Goal: Information Seeking & Learning: Learn about a topic

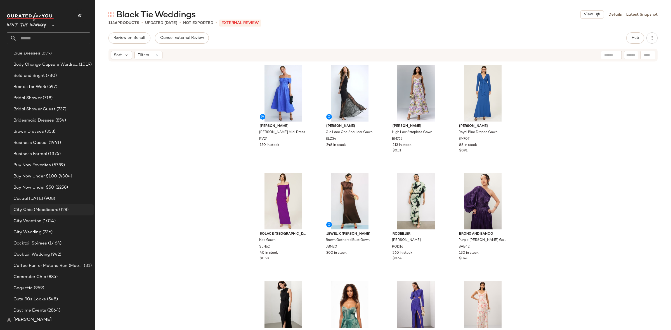
scroll to position [155, 0]
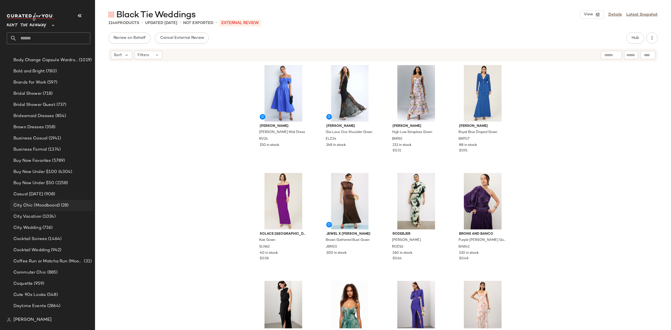
click at [48, 206] on span "City Chic (Moodboard)" at bounding box center [36, 205] width 46 height 6
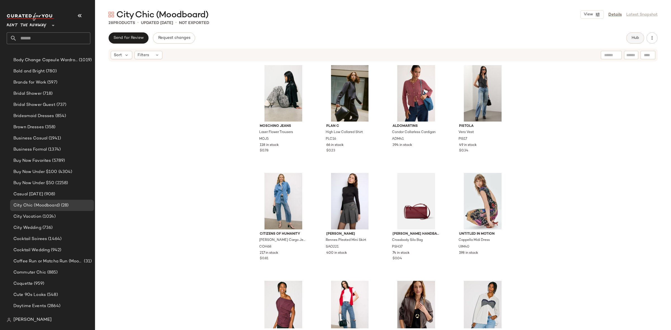
click at [632, 38] on span "Hub" at bounding box center [635, 38] width 8 height 4
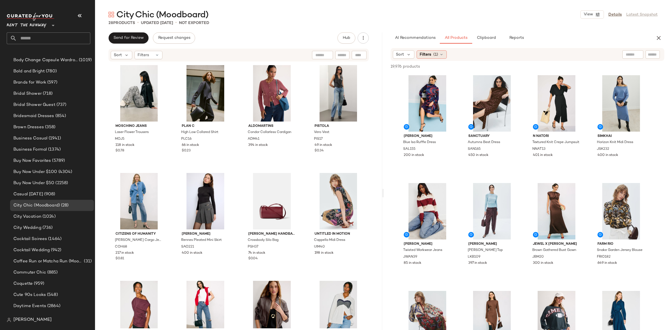
click at [433, 56] on span "(1)" at bounding box center [435, 55] width 5 height 6
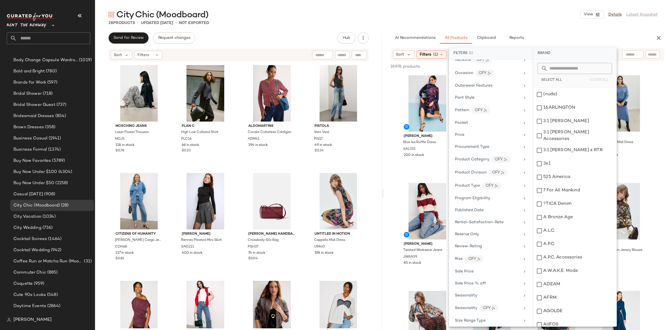
scroll to position [722, 0]
click at [485, 247] on div "Style Persona" at bounding box center [487, 245] width 65 height 6
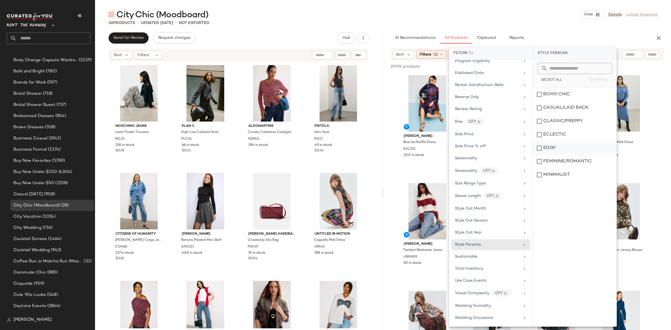
click at [568, 144] on div "EDGY" at bounding box center [574, 147] width 83 height 13
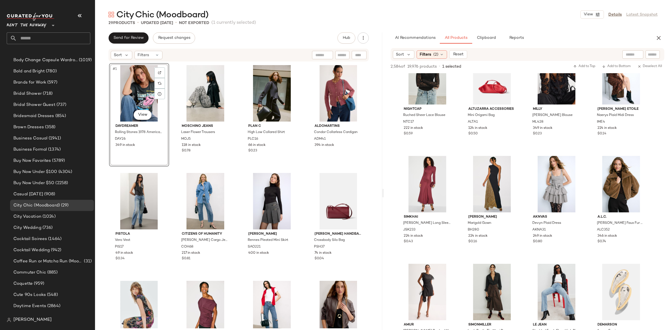
scroll to position [636, 0]
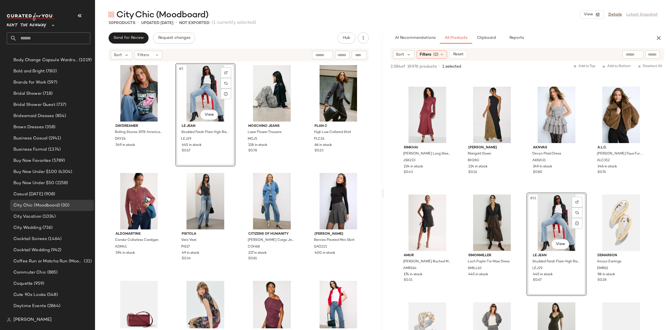
click at [234, 169] on div "DAYDREAMER Rolling Stones 1978 American Tour Merch T-Shirt DAY26 349 in stock #…" at bounding box center [238, 195] width 259 height 265
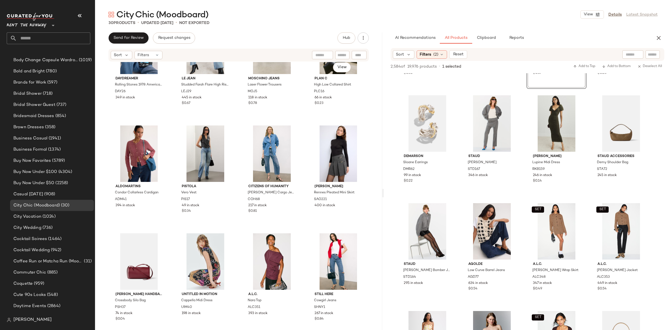
scroll to position [0, 0]
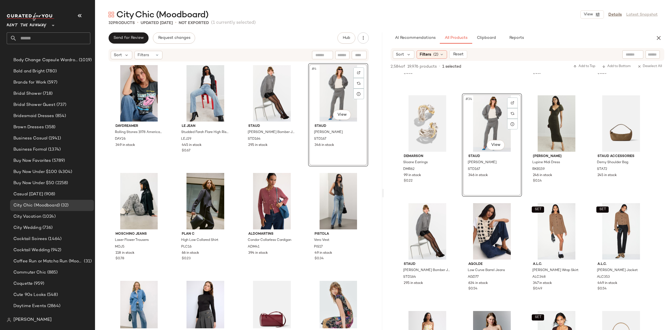
click at [303, 165] on div "DAYDREAMER Rolling Stones 1978 American Tour Merch T-Shirt DAY26 349 in stock L…" at bounding box center [238, 195] width 259 height 265
click at [337, 98] on div "#4 View" at bounding box center [338, 93] width 56 height 56
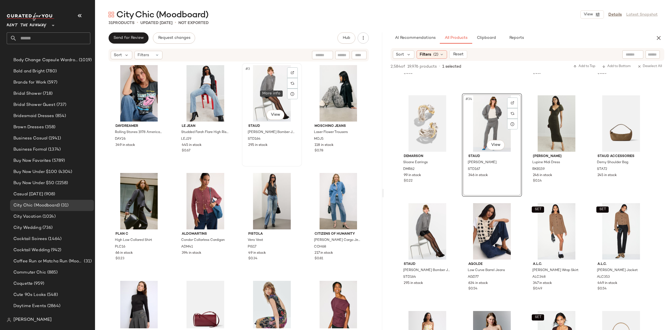
click at [284, 92] on div "#3 View" at bounding box center [272, 93] width 56 height 56
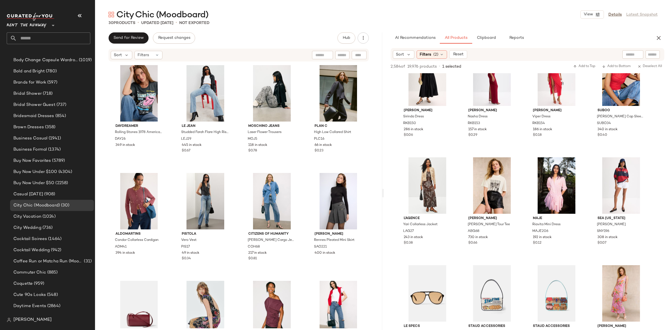
scroll to position [2029, 0]
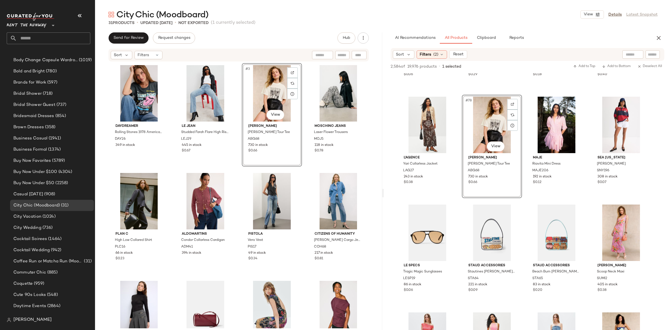
click at [301, 169] on div "DAYDREAMER Rolling Stones 1978 American Tour Merch T-Shirt DAY26 349 in stock L…" at bounding box center [238, 195] width 259 height 265
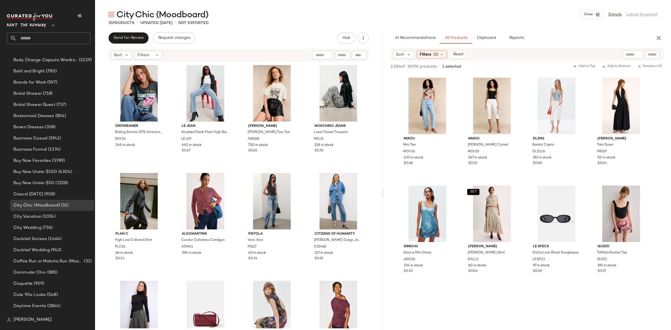
scroll to position [2704, 0]
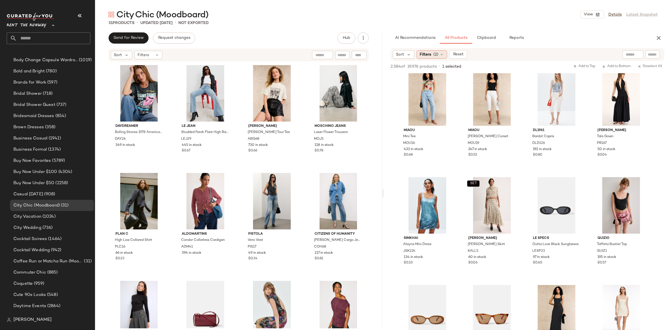
click at [436, 54] on span "(2)" at bounding box center [435, 55] width 5 height 6
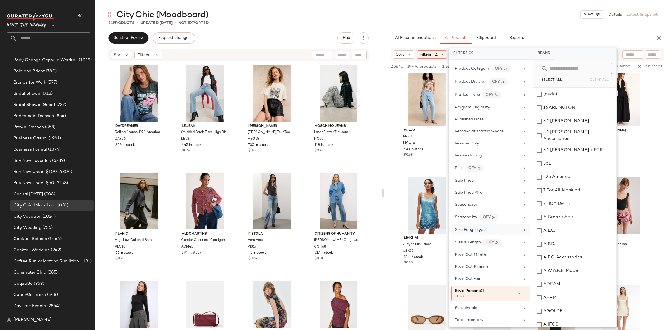
scroll to position [672, 0]
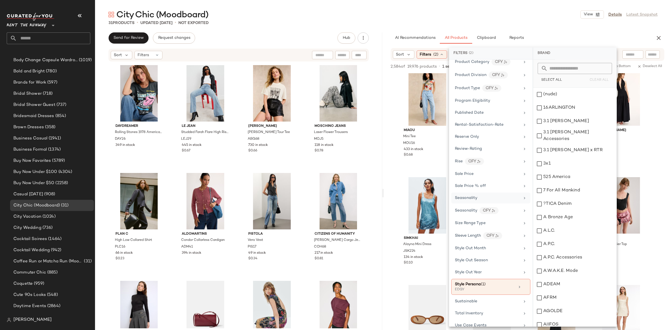
click at [467, 200] on span "Seasonality" at bounding box center [466, 198] width 22 height 4
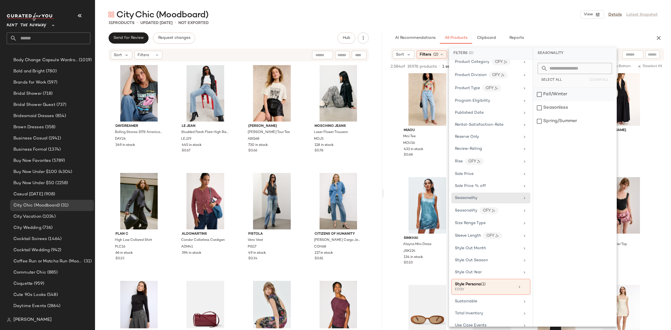
click at [577, 96] on div "Fall/Winter" at bounding box center [574, 94] width 83 height 13
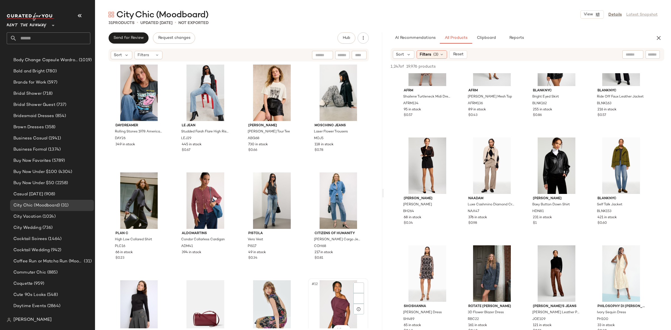
scroll to position [0, 0]
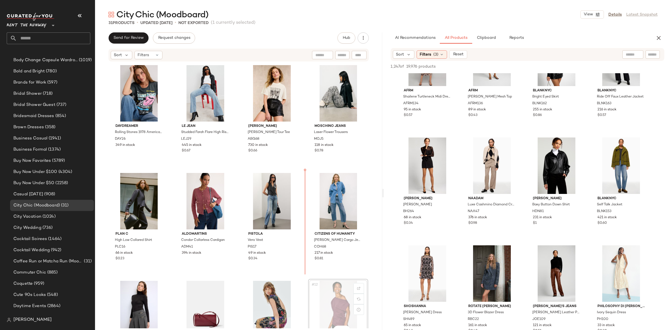
scroll to position [0, 0]
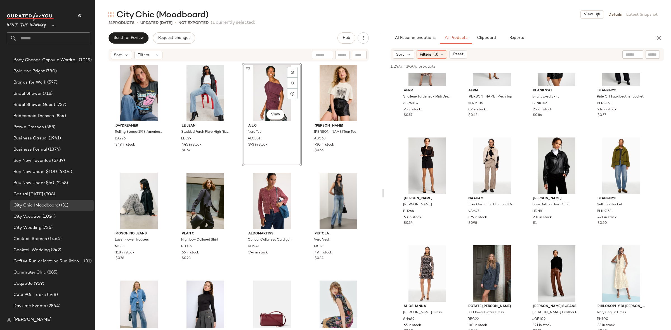
click at [301, 167] on div "DAYDREAMER Rolling Stones 1978 American Tour Merch T-Shirt DAY26 349 in stock L…" at bounding box center [238, 195] width 259 height 265
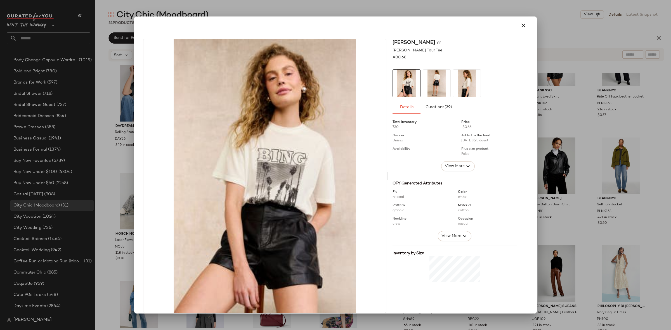
click at [426, 85] on img at bounding box center [436, 83] width 27 height 27
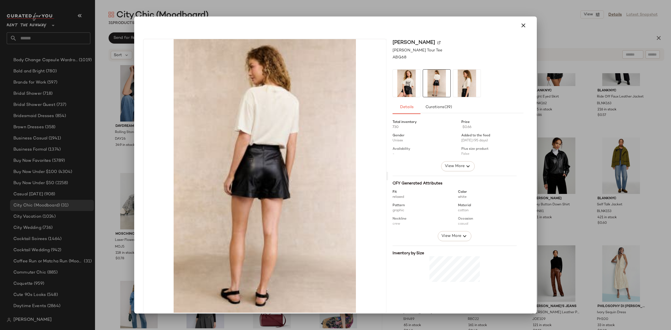
click at [458, 86] on img at bounding box center [466, 83] width 27 height 27
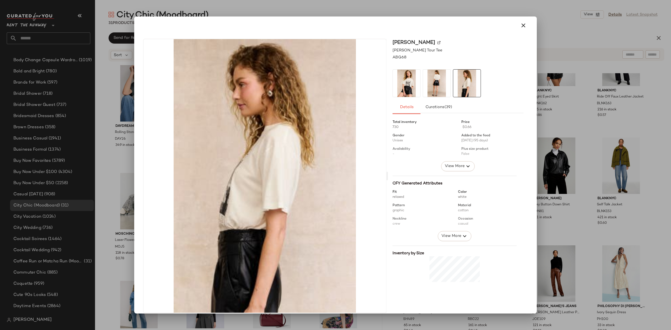
click at [614, 102] on div at bounding box center [335, 165] width 671 height 330
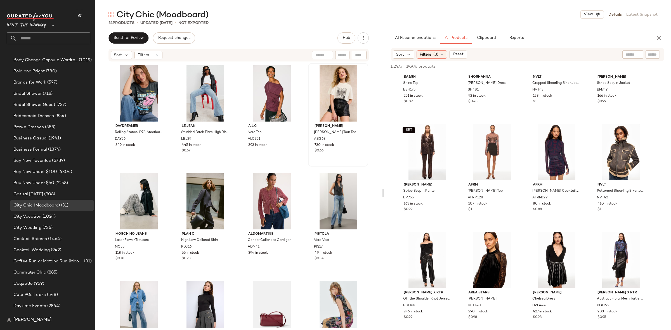
scroll to position [2549, 0]
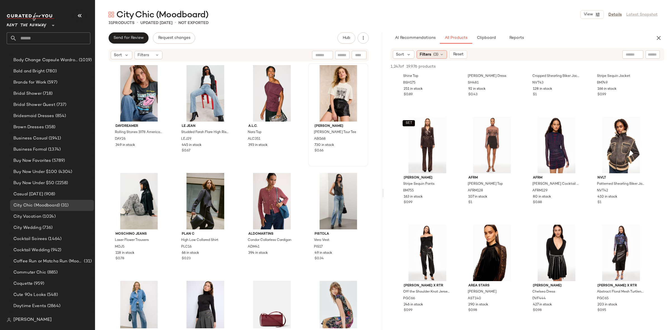
click at [424, 57] on div "Filters (3)" at bounding box center [432, 54] width 30 height 8
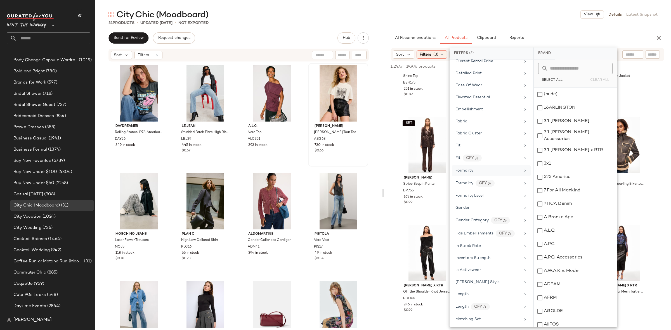
scroll to position [230, 0]
click at [478, 176] on div "Formality" at bounding box center [491, 170] width 79 height 11
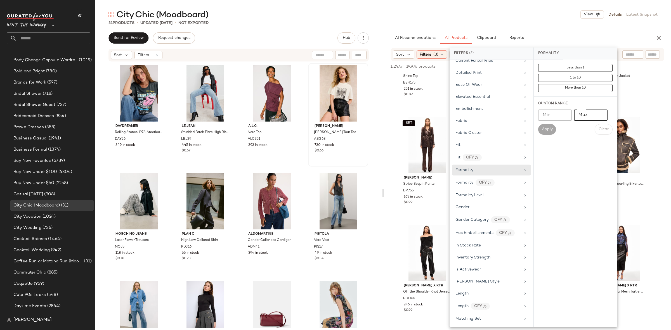
click at [583, 118] on input "Max" at bounding box center [591, 115] width 34 height 11
type input "*"
click at [548, 129] on span "Apply" at bounding box center [547, 129] width 11 height 4
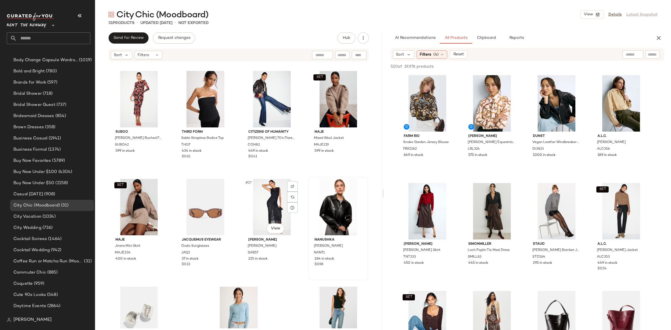
scroll to position [528, 0]
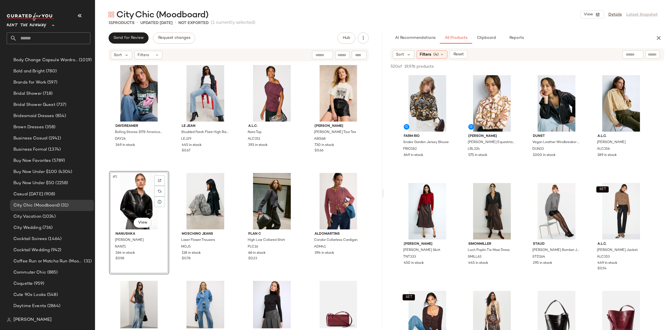
click at [166, 167] on div "DAYDREAMER Rolling Stones 1978 American Tour Merch T-Shirt DAY26 349 in stock L…" at bounding box center [238, 195] width 259 height 265
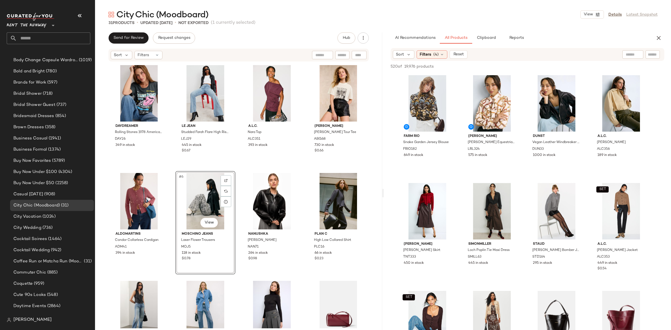
click at [238, 165] on div "DAYDREAMER Rolling Stones 1978 American Tour Merch T-Shirt DAY26 349 in stock L…" at bounding box center [238, 195] width 259 height 265
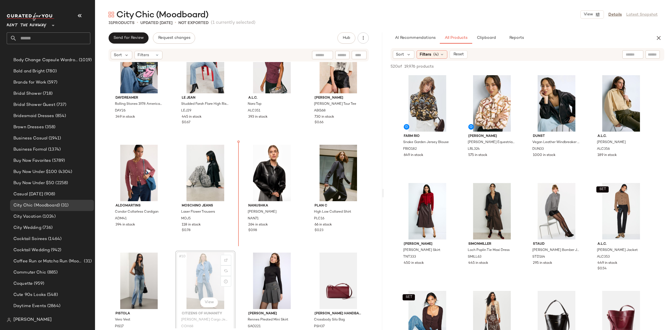
scroll to position [29, 0]
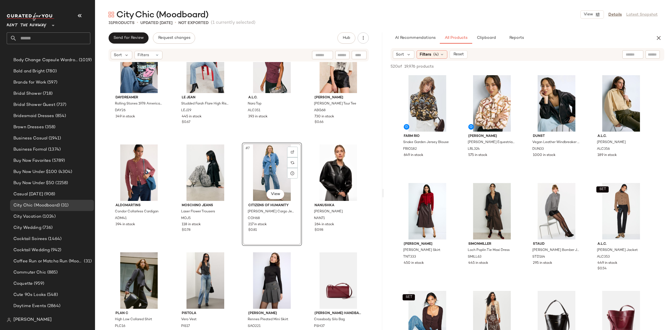
click at [305, 140] on div "DAYDREAMER Rolling Stones 1978 American Tour Merch T-Shirt DAY26 349 in stock L…" at bounding box center [238, 167] width 259 height 265
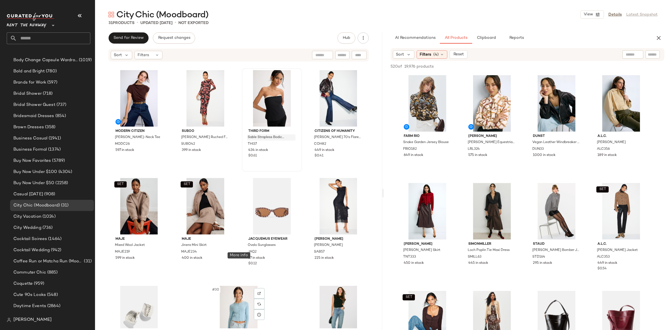
scroll to position [598, 0]
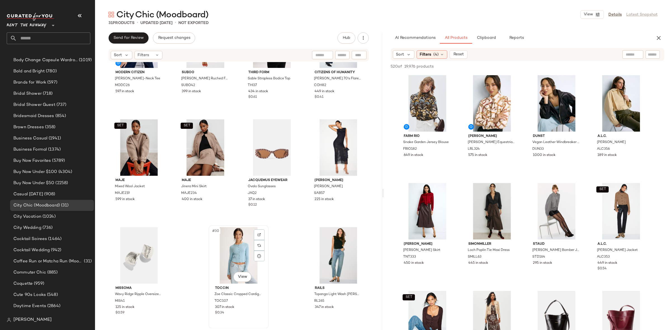
click at [238, 256] on div "#30 View" at bounding box center [239, 255] width 56 height 56
click at [328, 249] on div "#31 View" at bounding box center [338, 255] width 56 height 56
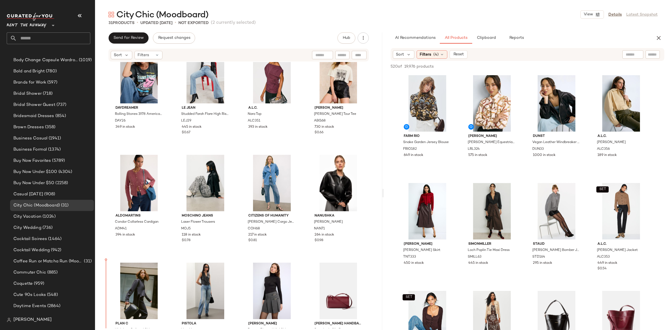
scroll to position [37, 0]
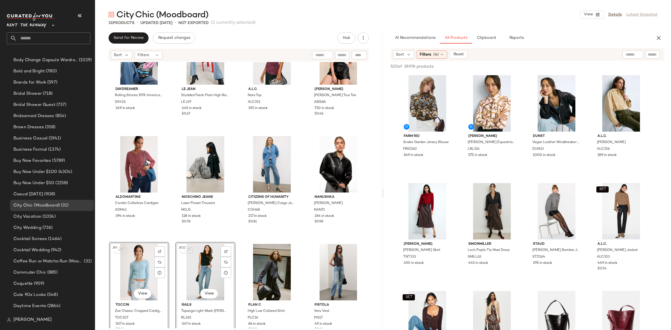
click at [172, 238] on div "DAYDREAMER Rolling Stones 1978 American Tour Merch T-Shirt DAY26 349 in stock L…" at bounding box center [238, 158] width 259 height 265
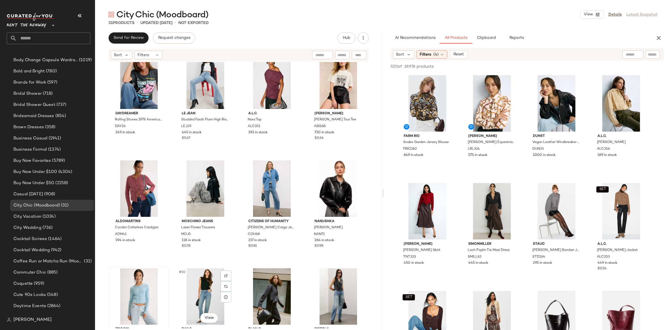
scroll to position [22, 0]
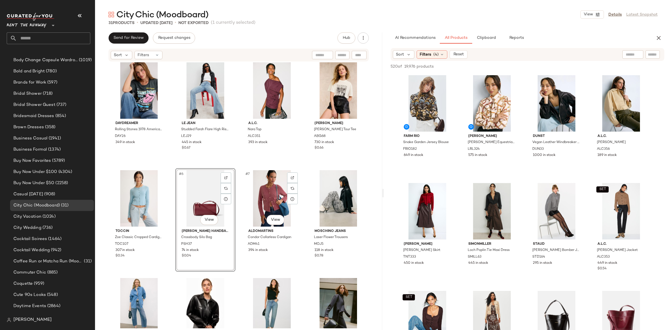
scroll to position [7, 0]
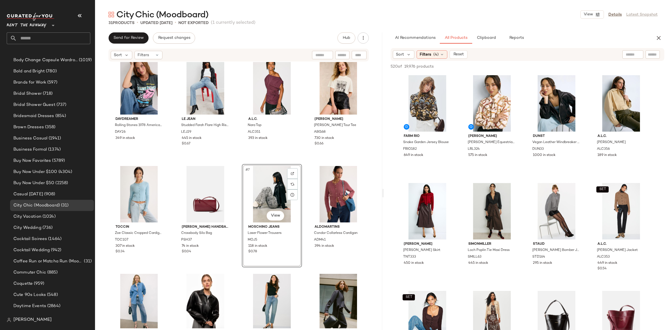
click at [235, 160] on div "DAYDREAMER Rolling Stones 1978 American Tour Merch T-Shirt DAY26 349 in stock L…" at bounding box center [238, 188] width 259 height 265
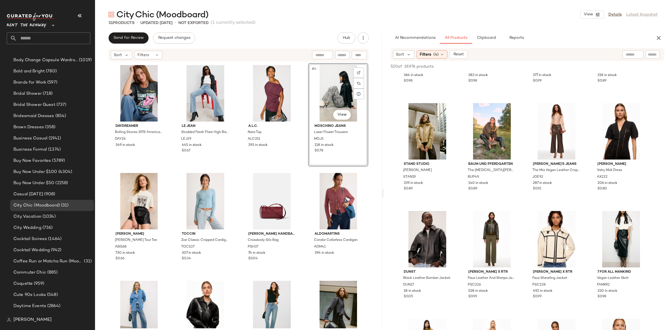
click at [299, 171] on div "[PERSON_NAME] Handbags Crossbody Silo Bag PSH37 74 in stock $0.04" at bounding box center [272, 222] width 60 height 103
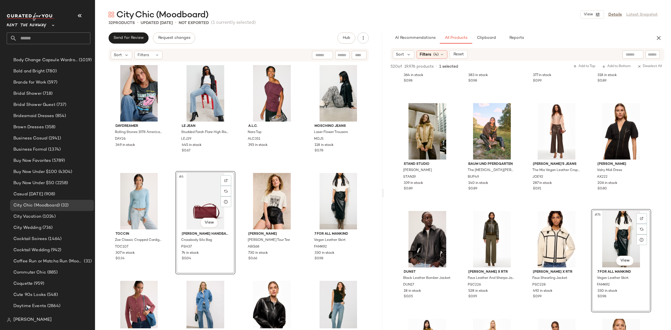
click at [245, 171] on div "[PERSON_NAME] [PERSON_NAME] Bing Tour Tee ABG68 730 in stock $0.66" at bounding box center [272, 222] width 60 height 103
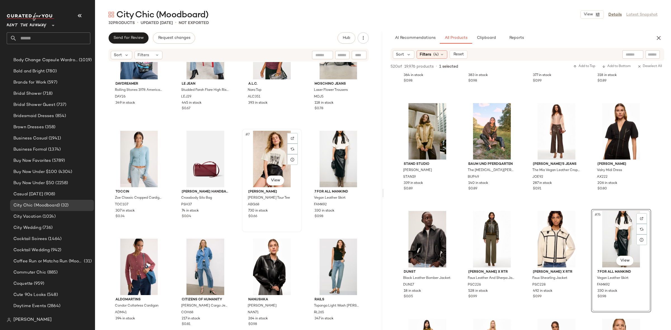
scroll to position [84, 0]
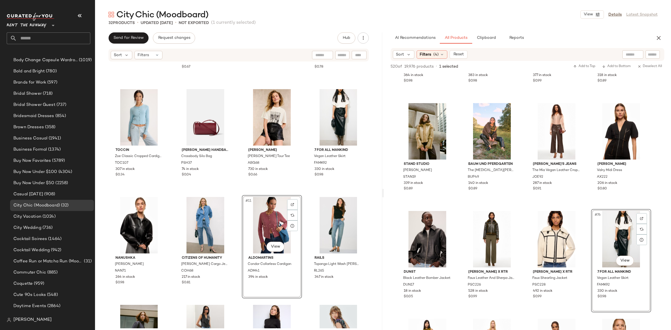
click at [308, 191] on div "DAYDREAMER Rolling Stones 1978 American Tour Merch T-Shirt DAY26 349 in stock L…" at bounding box center [238, 111] width 259 height 265
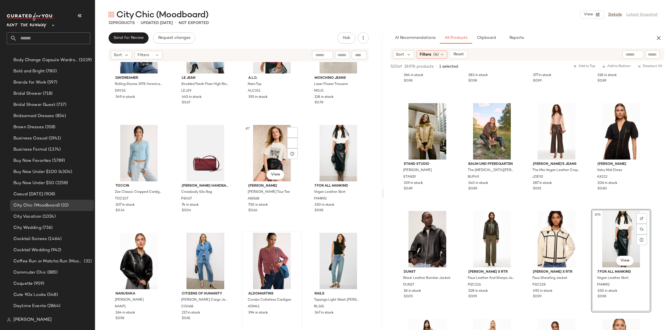
scroll to position [55, 0]
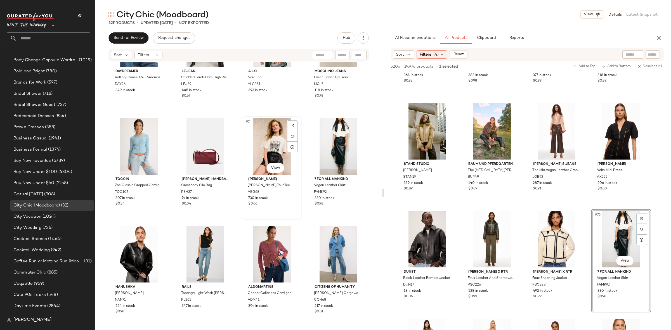
click at [292, 216] on div "#7 View [PERSON_NAME] [PERSON_NAME] Bing Tour Tee ABG68 730 in stock $0.66" at bounding box center [271, 168] width 59 height 102
click at [304, 226] on div "DAYDREAMER Rolling Stones 1978 American Tour Merch T-Shirt DAY26 349 in stock L…" at bounding box center [238, 140] width 259 height 265
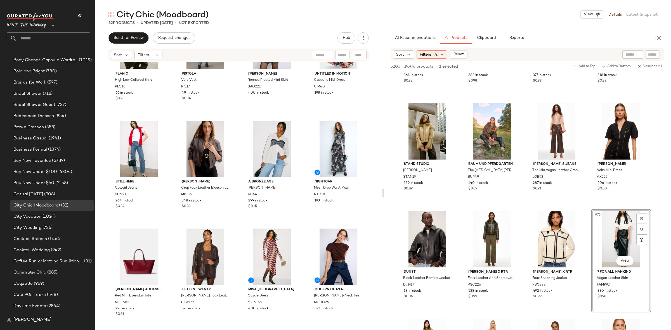
scroll to position [598, 0]
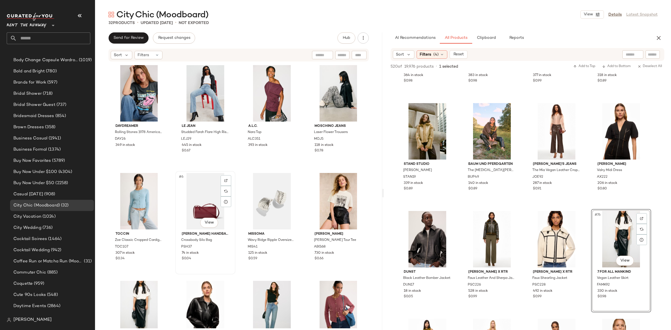
click at [203, 203] on div "#6 View" at bounding box center [205, 201] width 56 height 56
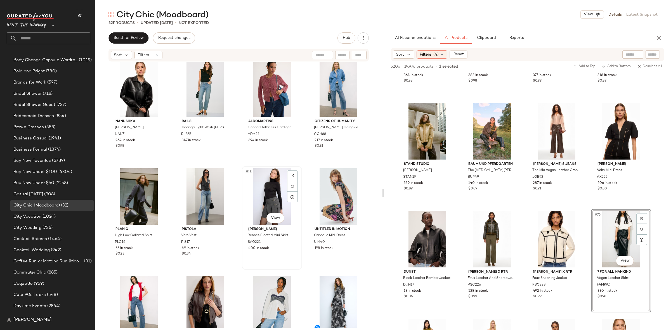
scroll to position [200, 0]
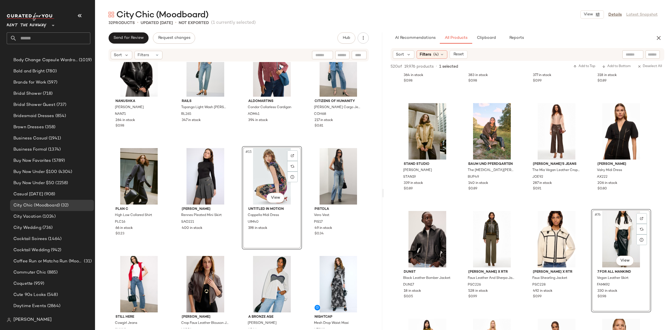
click at [237, 206] on div "Nanushka [PERSON_NAME] Jacket NAN71 264 in stock $0.98 Rails Topanga Light Wash…" at bounding box center [238, 195] width 287 height 266
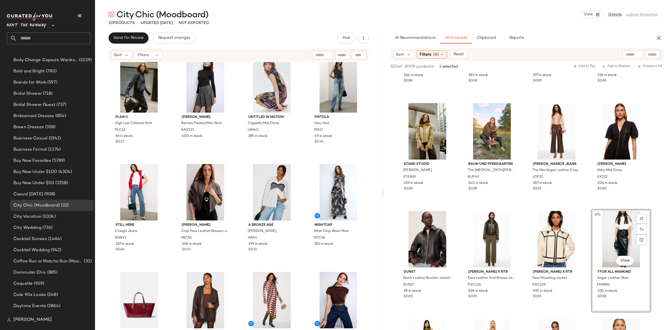
scroll to position [333, 0]
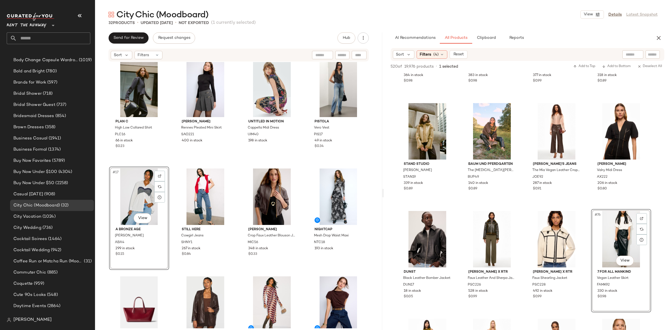
click at [173, 167] on div "Plan C High Low Collared Shirt PLC16 66 in stock $0.23 [PERSON_NAME] Pleated Mi…" at bounding box center [238, 195] width 287 height 266
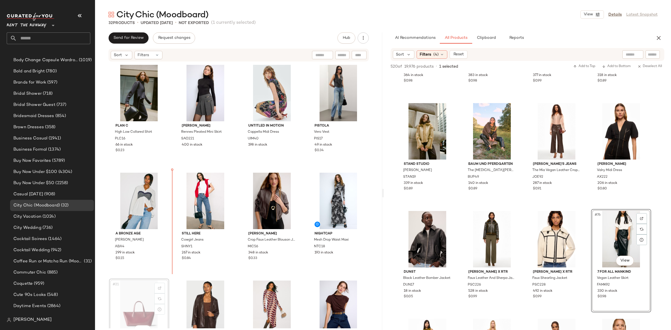
scroll to position [329, 0]
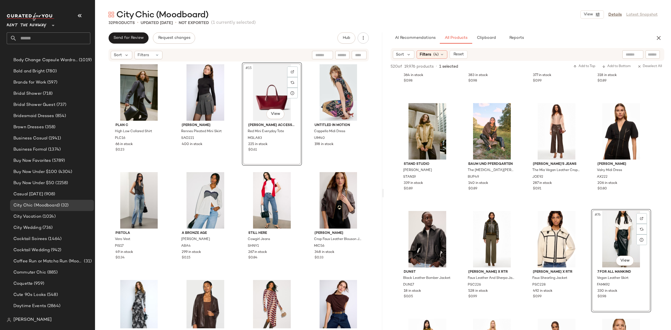
click at [233, 168] on div "Nanushka [PERSON_NAME] Jacket NAN71 264 in stock $0.98 Rails Topanga Light Wash…" at bounding box center [238, 195] width 287 height 266
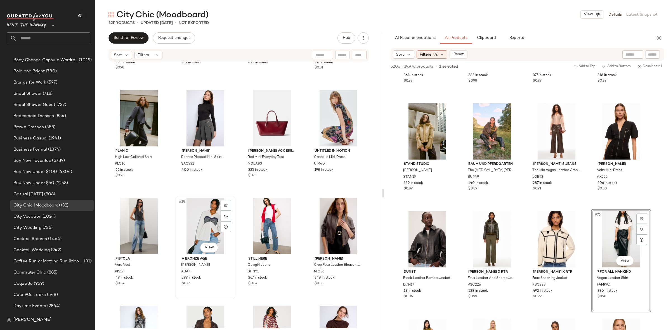
scroll to position [305, 0]
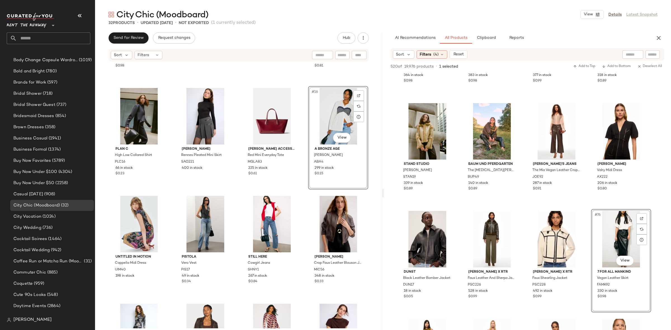
click at [303, 192] on div "Nanushka [PERSON_NAME] Jacket NAN71 264 in stock $0.98 Rails Topanga Light Wash…" at bounding box center [238, 195] width 287 height 266
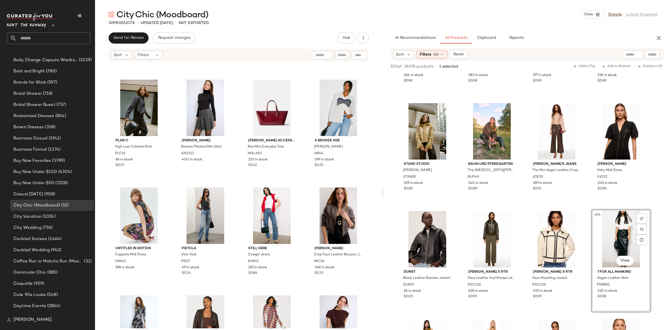
scroll to position [317, 0]
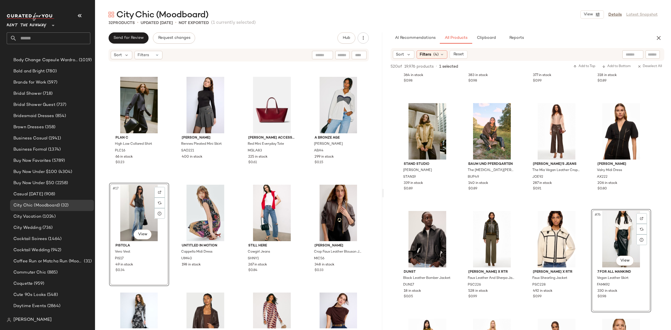
click at [173, 185] on div "Nanushka [PERSON_NAME] Jacket NAN71 264 in stock $0.98 Rails Topanga Light Wash…" at bounding box center [238, 195] width 287 height 266
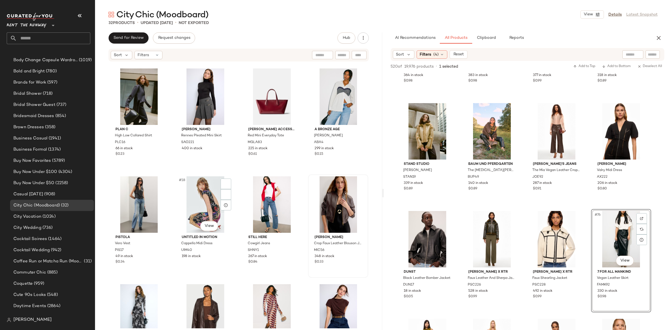
scroll to position [328, 0]
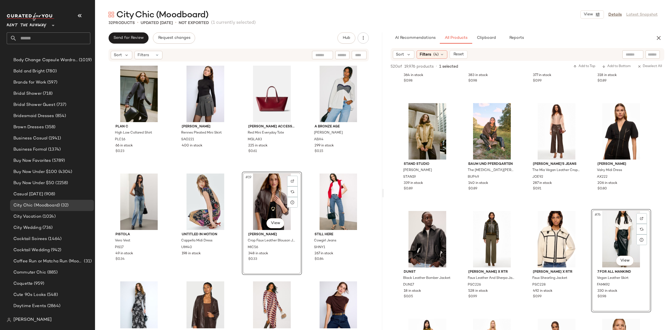
click at [237, 172] on div "Nanushka [PERSON_NAME] Jacket NAN71 264 in stock $0.98 Rails Topanga Light Wash…" at bounding box center [238, 195] width 287 height 266
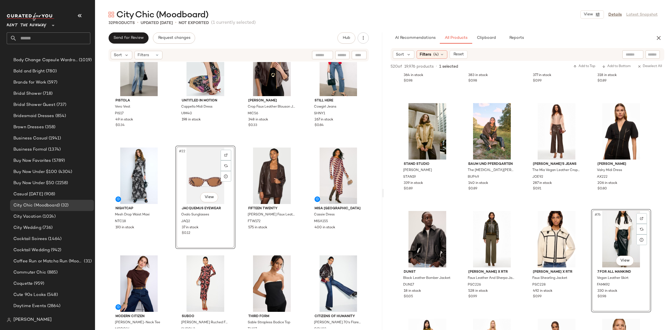
scroll to position [463, 0]
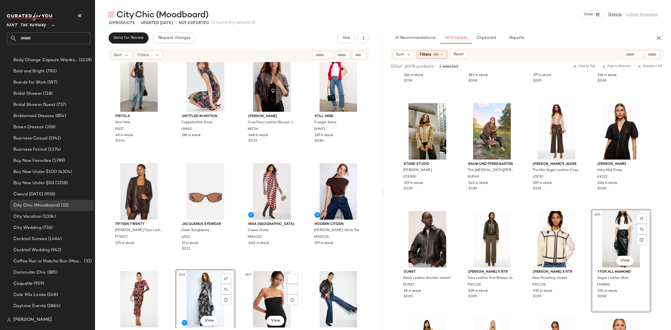
scroll to position [445, 0]
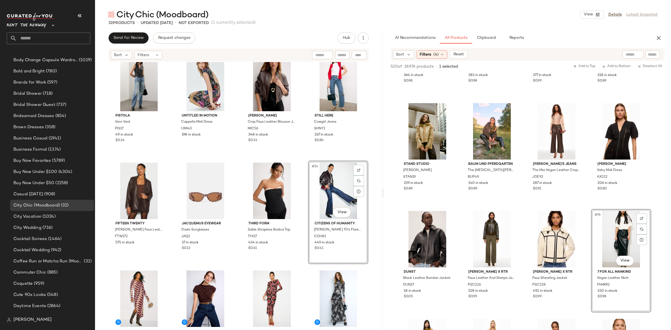
click at [300, 164] on div "PISTOLA Vero Vest PIS17 49 in stock $0.34 Untitled in Motion Cappella Midi Dres…" at bounding box center [238, 195] width 287 height 266
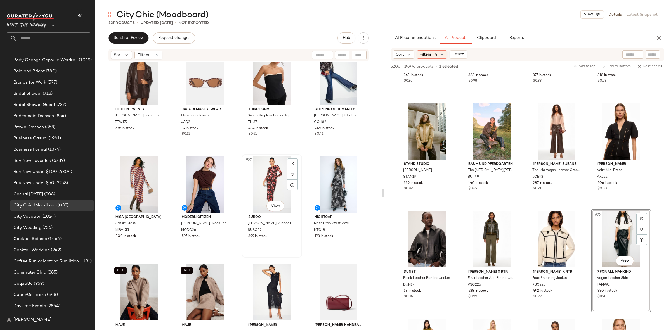
scroll to position [560, 0]
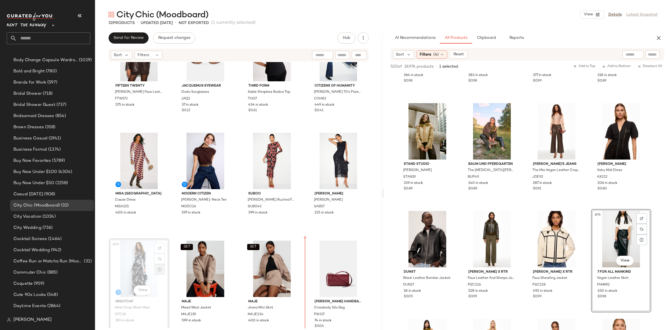
scroll to position [598, 0]
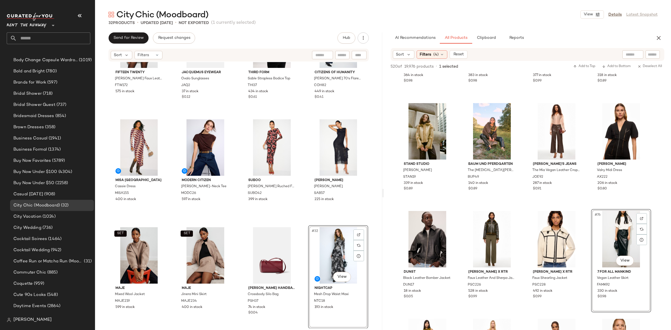
click at [302, 226] on div "Fifteen Twenty [PERSON_NAME] Faux Leather Blazer FTW172 575 in stock Jacquemus …" at bounding box center [238, 195] width 287 height 266
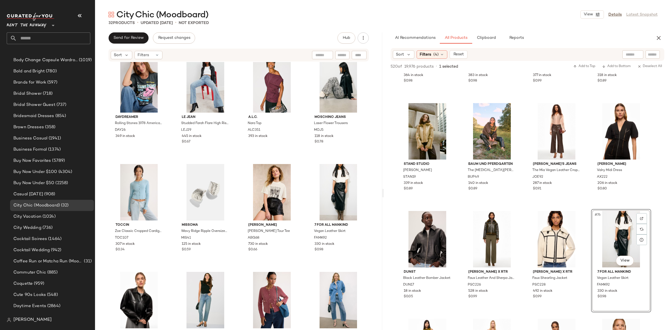
scroll to position [11, 0]
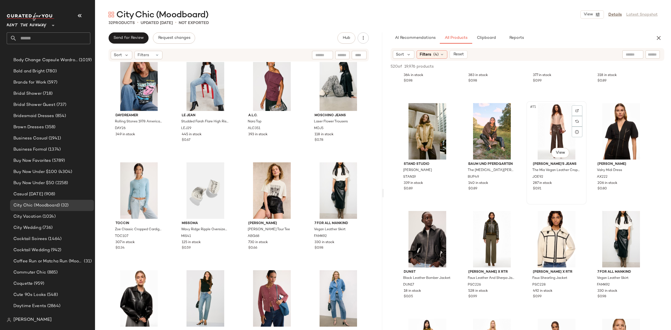
click at [528, 202] on div "#71 View [PERSON_NAME]'s Jeans The Mia Vegan Leather Crop Trouser JOE92 287 in …" at bounding box center [556, 153] width 59 height 102
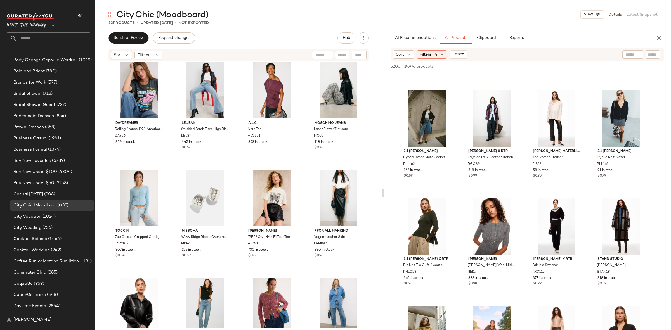
scroll to position [7, 0]
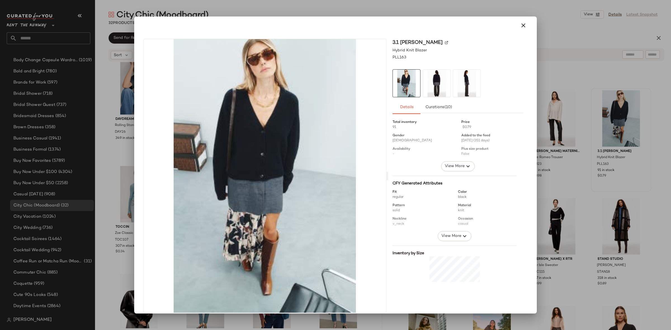
click at [440, 85] on img at bounding box center [436, 83] width 27 height 27
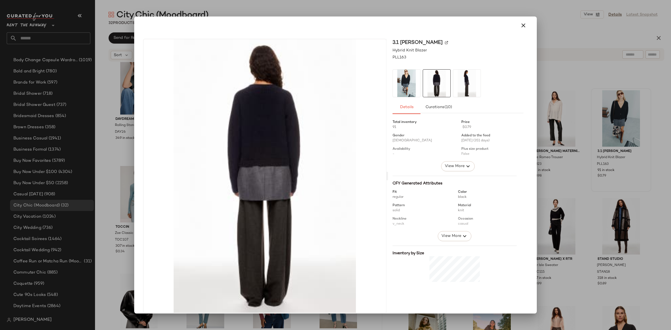
click at [462, 87] on img at bounding box center [466, 83] width 27 height 27
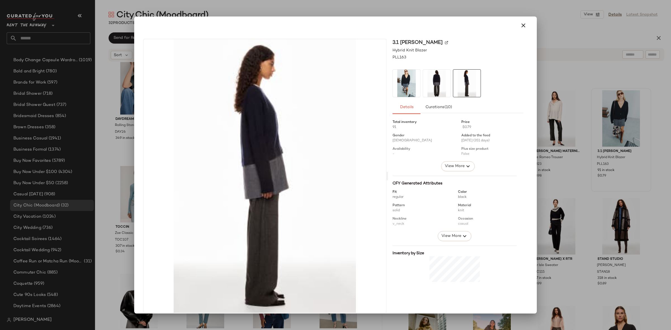
click at [438, 85] on img at bounding box center [436, 83] width 27 height 27
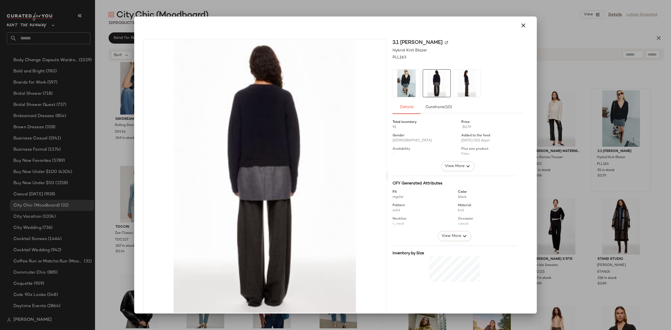
click at [410, 86] on img at bounding box center [406, 83] width 27 height 27
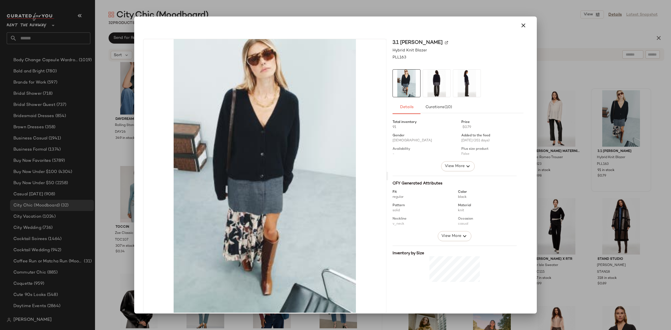
click at [576, 104] on div at bounding box center [335, 165] width 671 height 330
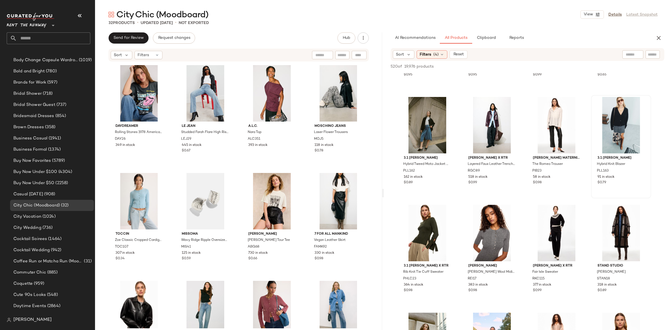
scroll to position [0, 0]
click at [660, 42] on button "button" at bounding box center [658, 37] width 11 height 11
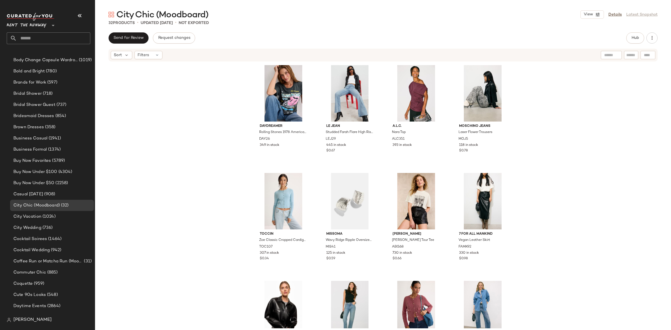
click at [607, 16] on div "View Details Latest Snapshot" at bounding box center [618, 14] width 77 height 8
click at [617, 14] on link "Details" at bounding box center [614, 15] width 13 height 6
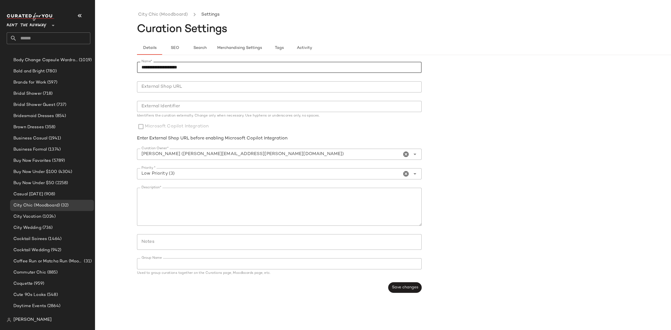
drag, startPoint x: 162, startPoint y: 66, endPoint x: 136, endPoint y: 73, distance: 27.5
click at [136, 73] on div "**********" at bounding box center [335, 169] width 671 height 321
type input "**********"
click at [393, 290] on button "Save changes" at bounding box center [404, 287] width 33 height 11
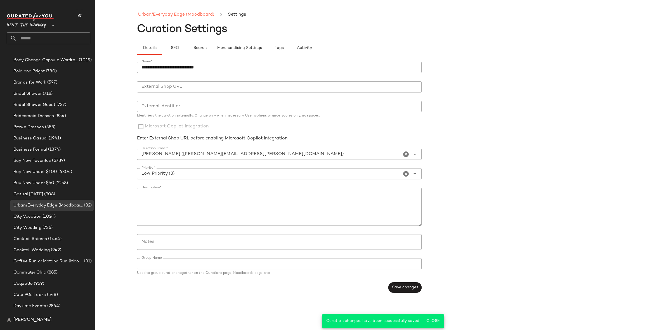
click at [160, 16] on link "Urban/Everyday Edge (Moodboard)" at bounding box center [176, 14] width 76 height 7
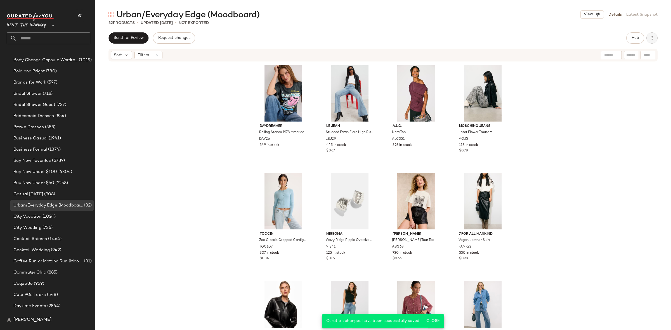
click at [650, 42] on button "button" at bounding box center [651, 37] width 11 height 11
click at [652, 38] on icon "button" at bounding box center [652, 38] width 6 height 6
click at [622, 79] on span "View Moodboard" at bounding box center [627, 81] width 53 height 6
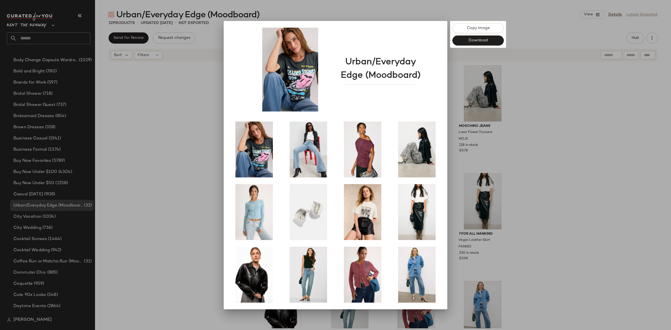
click at [614, 155] on div at bounding box center [335, 165] width 671 height 330
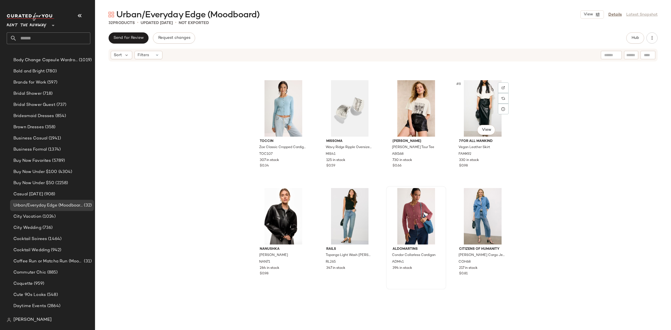
scroll to position [94, 0]
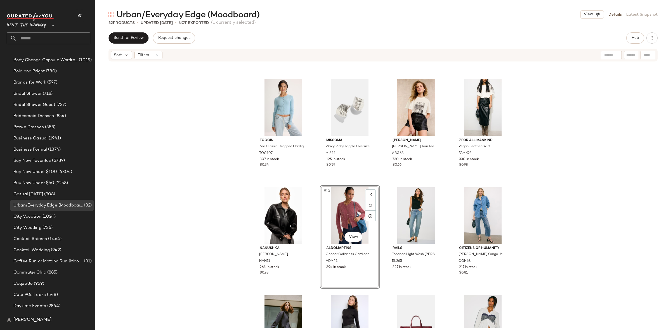
click at [584, 193] on div "DAYDREAMER Rolling Stones 1978 American Tour Merch T-Shirt DAY26 349 in stock L…" at bounding box center [383, 195] width 576 height 266
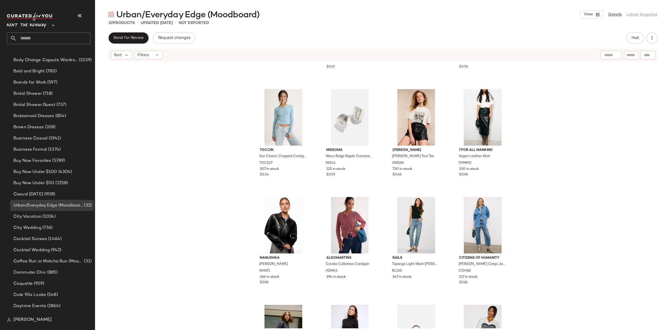
scroll to position [83, 0]
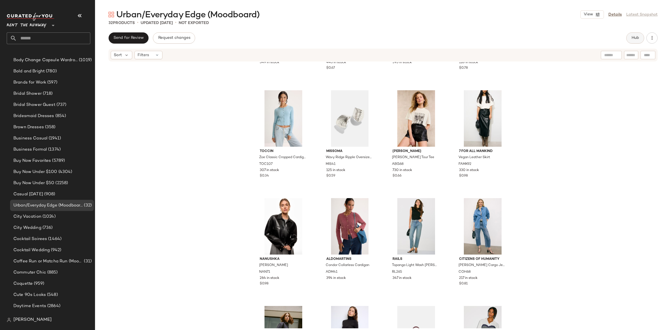
click at [637, 43] on button "Hub" at bounding box center [635, 37] width 18 height 11
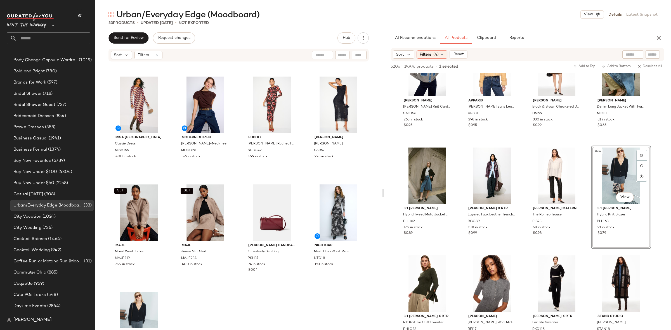
scroll to position [705, 0]
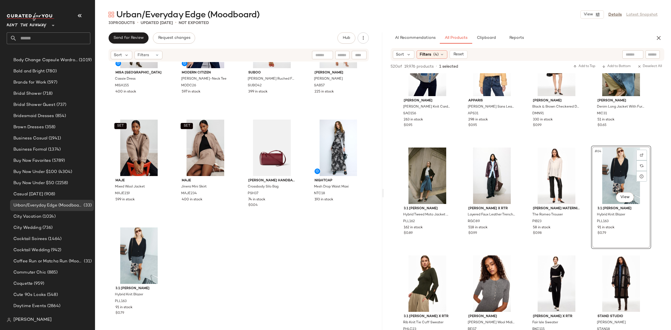
click at [254, 235] on div "MISA Los Angeles Cassie Dress MISA155 400 in stock Modern Citizen [PERSON_NAME]…" at bounding box center [238, 195] width 287 height 266
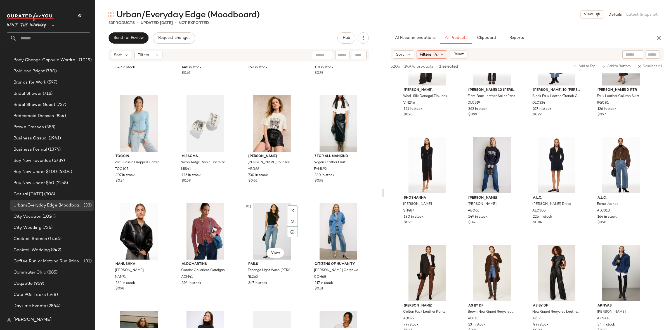
scroll to position [78, 0]
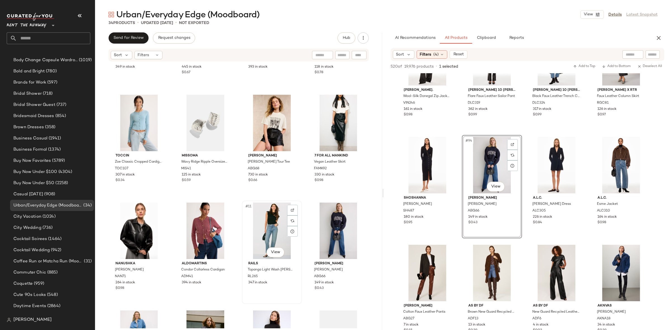
click at [263, 225] on div "#11 View" at bounding box center [272, 231] width 56 height 56
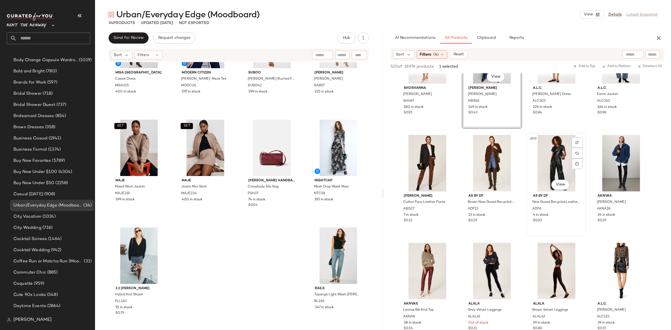
scroll to position [2538, 0]
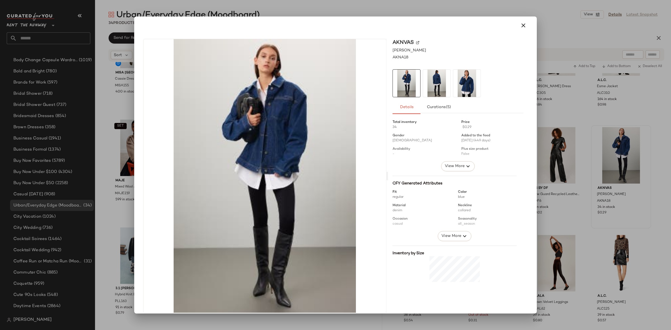
click at [431, 89] on img at bounding box center [436, 83] width 27 height 27
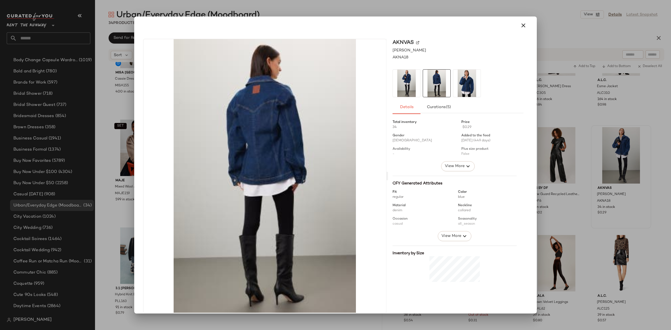
click at [461, 89] on img at bounding box center [466, 83] width 27 height 27
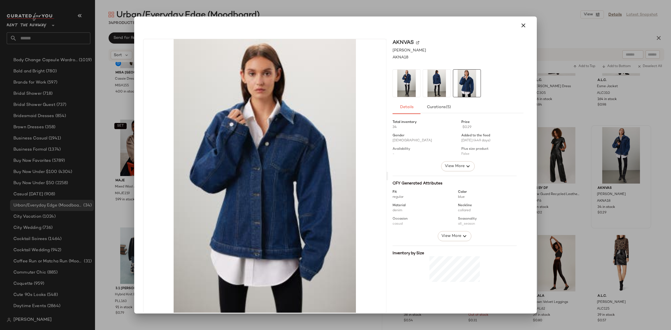
click at [578, 126] on div at bounding box center [335, 165] width 671 height 330
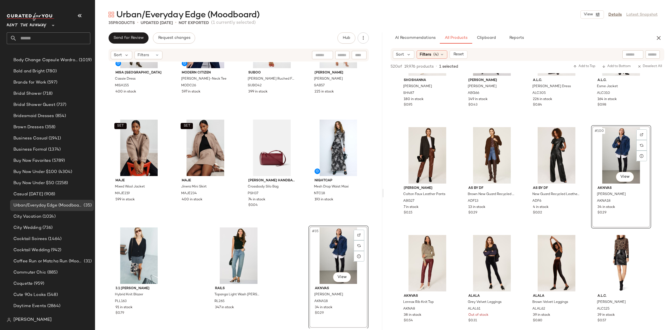
click at [284, 243] on div "MISA Los Angeles Cassie Dress MISA155 400 in stock Modern Citizen [PERSON_NAME]…" at bounding box center [238, 195] width 287 height 266
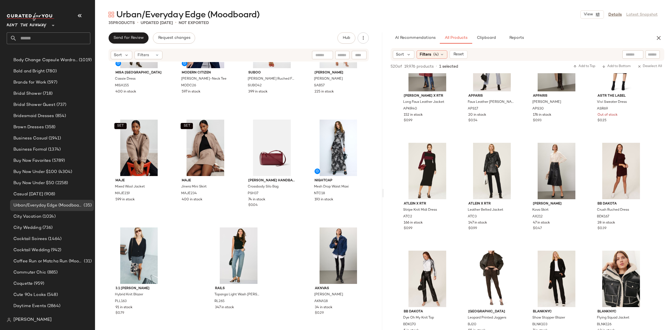
scroll to position [3101, 0]
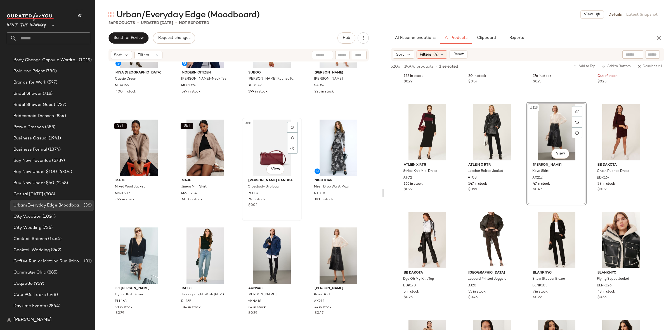
click at [296, 218] on div "#31 View [PERSON_NAME] Handbags Crossbody Silo Bag PSH37 74 in stock $0.04" at bounding box center [271, 169] width 59 height 102
click at [298, 221] on div "#31 View [PERSON_NAME] Handbags Crossbody Silo Bag PSH37 74 in stock $0.04" at bounding box center [272, 169] width 60 height 103
click at [302, 229] on div "MISA Los Angeles Cassie Dress MISA155 400 in stock Modern Citizen [PERSON_NAME]…" at bounding box center [238, 195] width 287 height 266
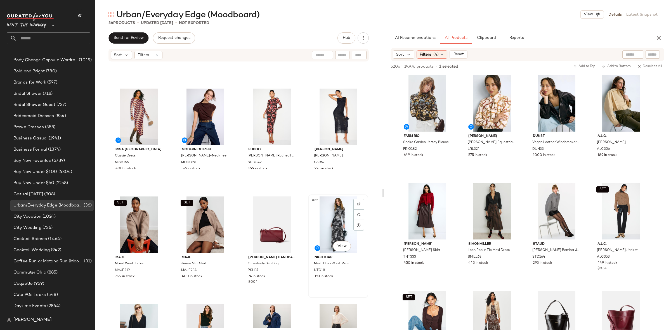
scroll to position [705, 0]
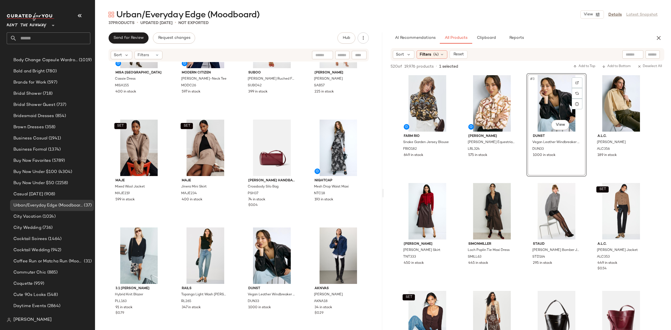
click at [302, 221] on div "MISA Los Angeles Cassie Dress MISA155 400 in stock Modern Citizen [PERSON_NAME]…" at bounding box center [238, 195] width 287 height 266
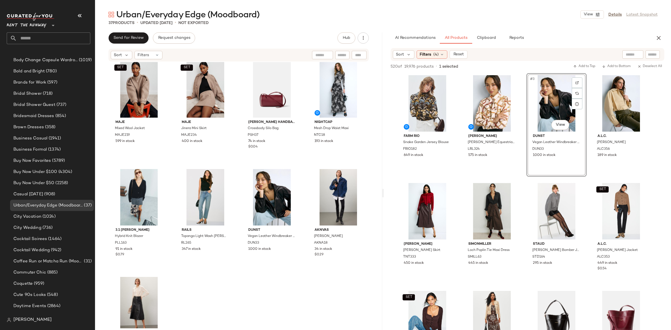
scroll to position [757, 0]
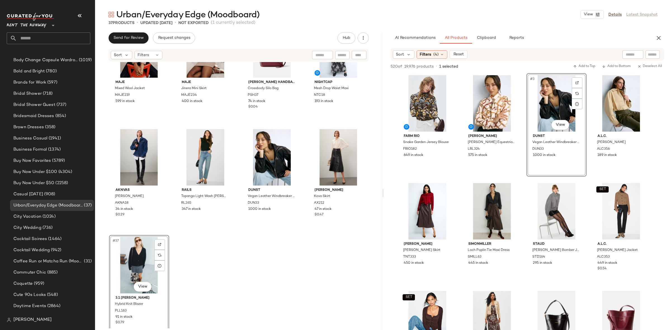
click at [191, 274] on div "SET Maje Mixed Wool Jacket MAJE219 599 in stock SET Maje Jinera Mini Skirt MAJE…" at bounding box center [238, 195] width 287 height 266
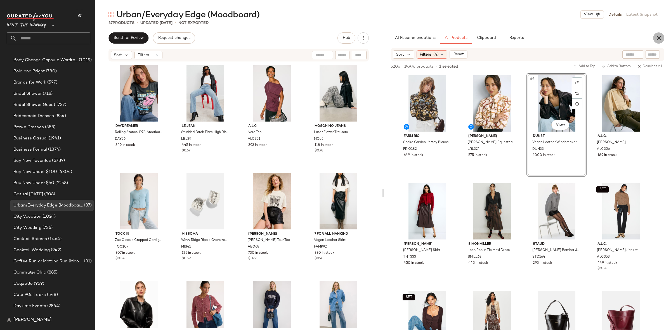
click at [657, 36] on icon "button" at bounding box center [658, 38] width 7 height 7
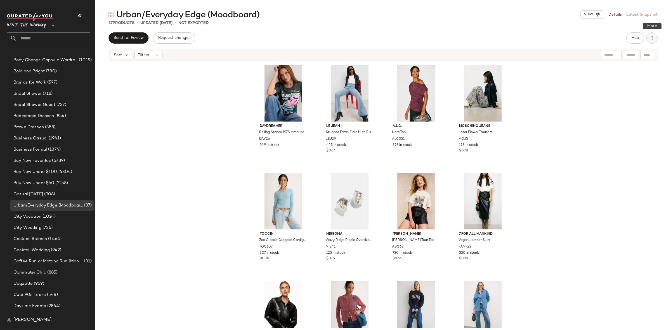
click at [650, 38] on icon "button" at bounding box center [652, 38] width 6 height 6
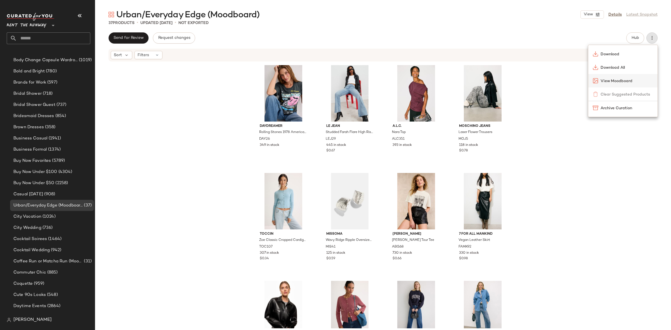
click at [618, 79] on span "View Moodboard" at bounding box center [627, 81] width 53 height 6
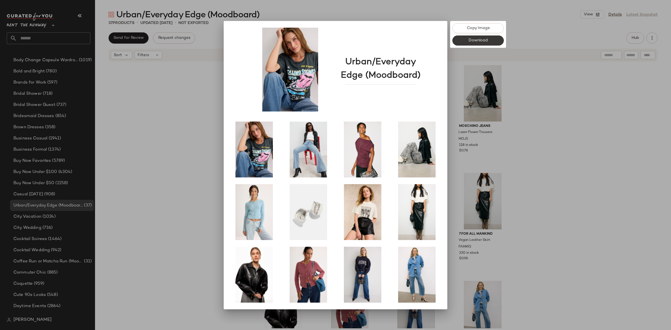
click at [483, 37] on button "Download" at bounding box center [477, 41] width 51 height 10
click at [598, 148] on div at bounding box center [335, 165] width 671 height 330
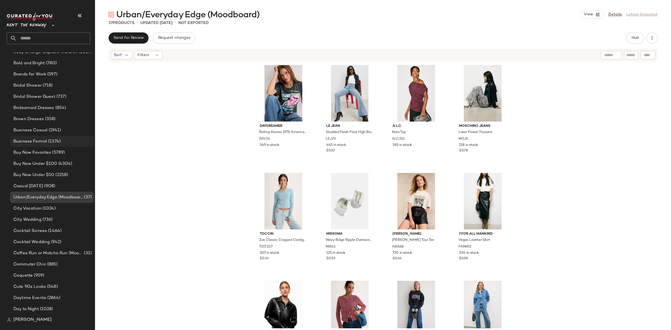
scroll to position [166, 0]
click at [80, 16] on icon "button" at bounding box center [79, 15] width 7 height 7
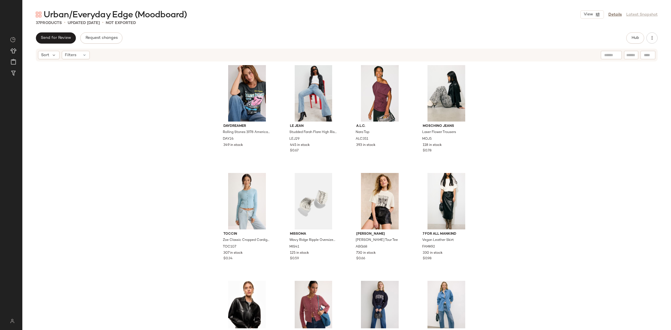
scroll to position [0, 0]
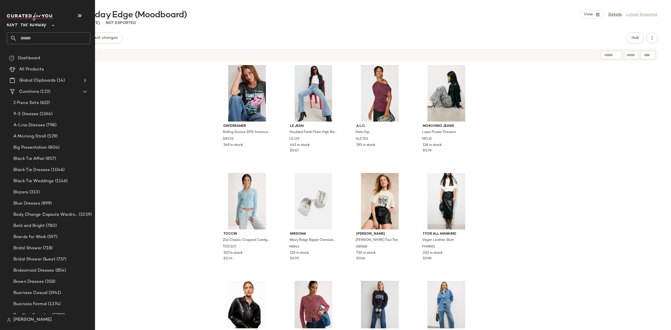
click at [19, 17] on div "Rent the Runway **" at bounding box center [51, 28] width 88 height 35
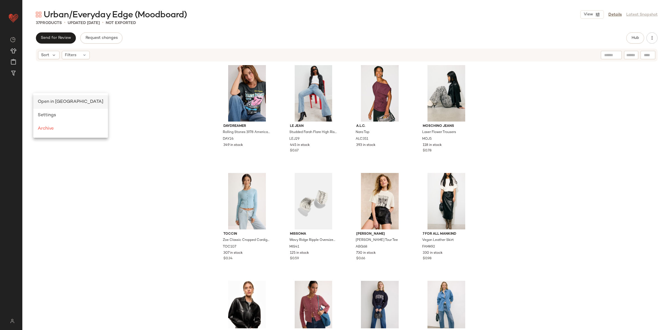
click at [55, 103] on span "Open in [GEOGRAPHIC_DATA]" at bounding box center [71, 102] width 66 height 5
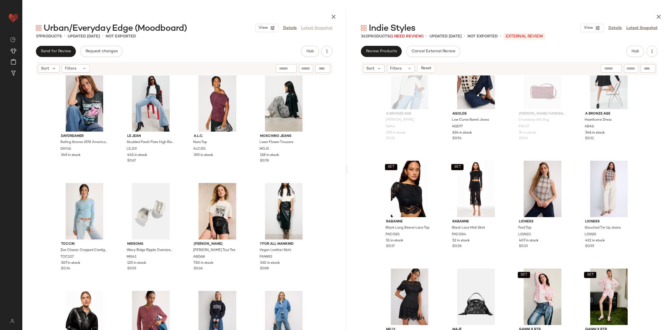
scroll to position [1010, 0]
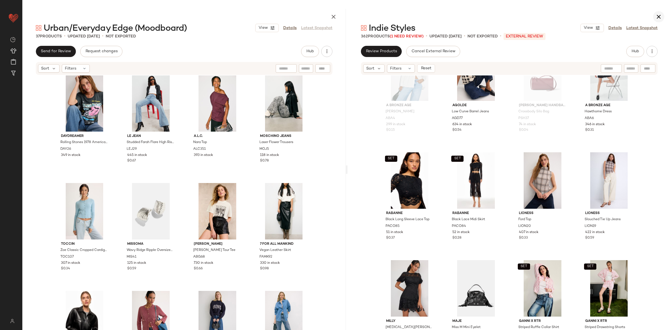
click at [661, 14] on icon "button" at bounding box center [658, 16] width 7 height 7
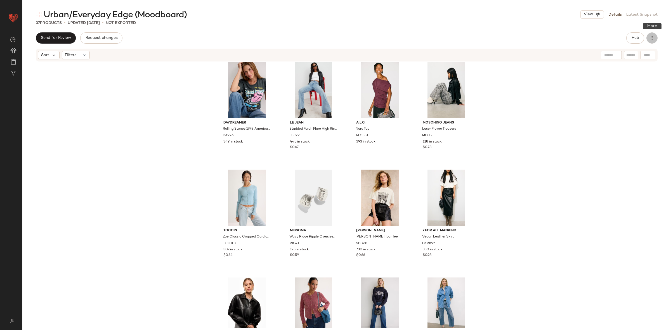
click at [651, 38] on icon "button" at bounding box center [652, 38] width 6 height 6
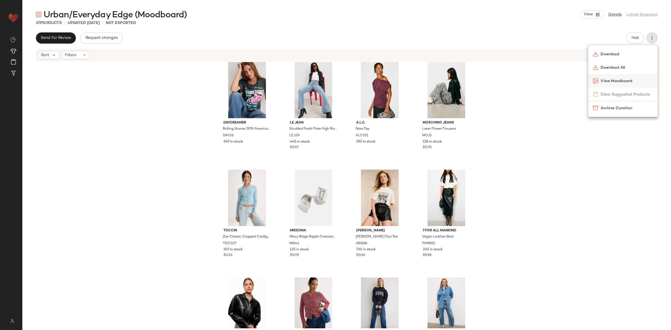
click at [627, 81] on span "View Moodboard" at bounding box center [627, 81] width 53 height 6
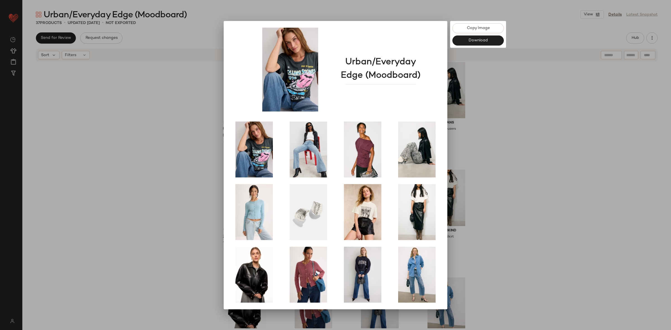
click at [533, 179] on div at bounding box center [335, 165] width 671 height 330
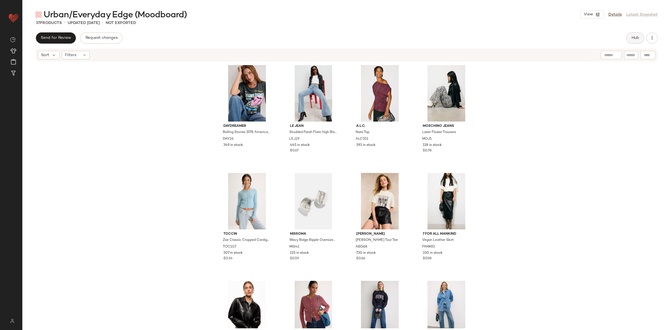
click at [639, 38] on button "Hub" at bounding box center [635, 37] width 18 height 11
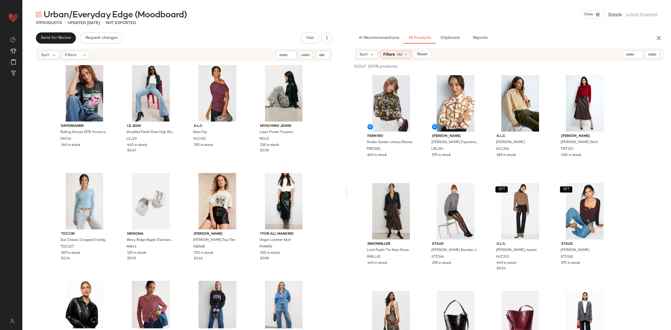
click at [651, 58] on div at bounding box center [653, 54] width 14 height 8
type input "*****"
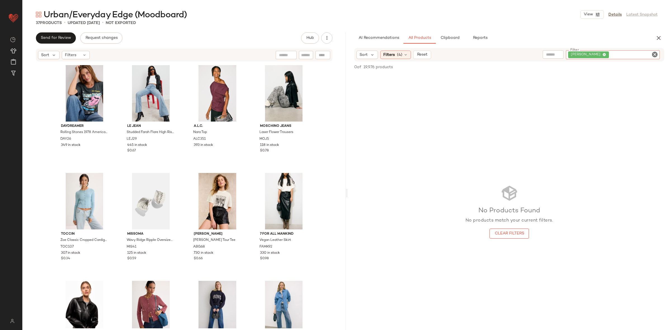
click at [651, 55] on icon "Clear Filter" at bounding box center [654, 54] width 7 height 7
click at [599, 54] on input "text" at bounding box center [595, 55] width 14 height 6
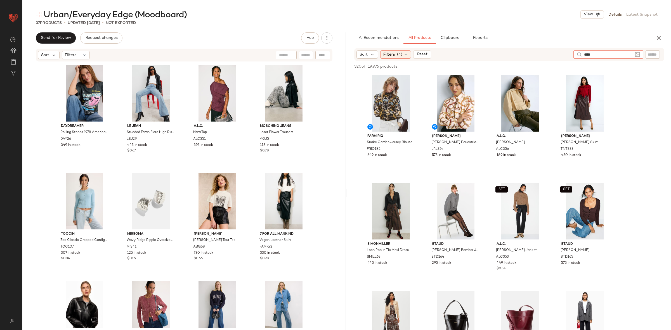
type input "*****"
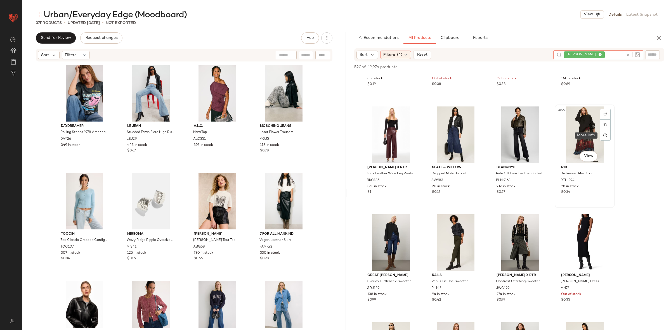
scroll to position [1372, 0]
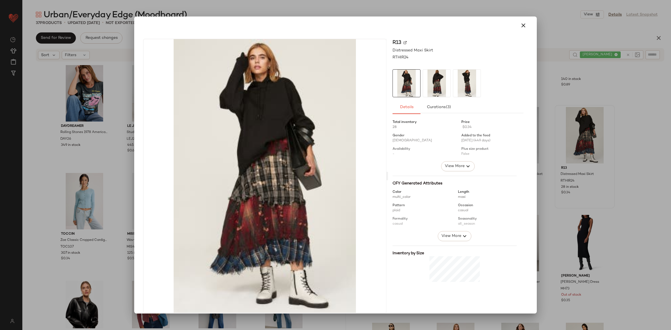
drag, startPoint x: 427, startPoint y: 95, endPoint x: 431, endPoint y: 93, distance: 4.4
click at [428, 95] on img at bounding box center [436, 83] width 27 height 27
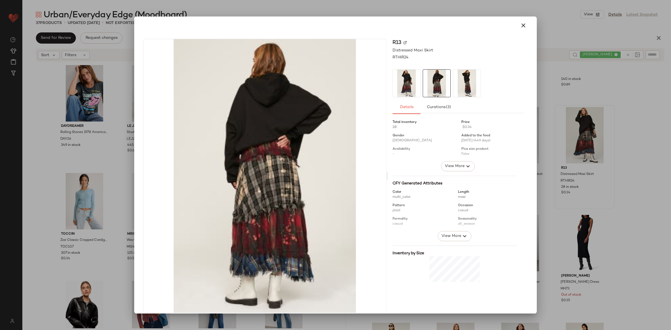
click at [462, 89] on img at bounding box center [466, 83] width 27 height 27
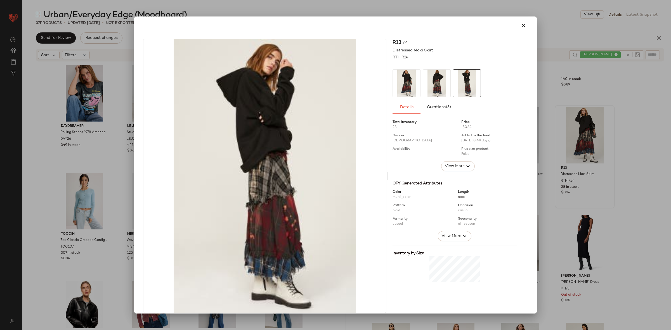
click at [627, 121] on div at bounding box center [335, 165] width 671 height 330
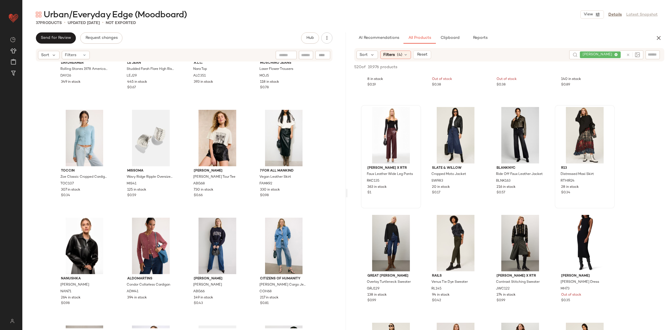
scroll to position [74, 0]
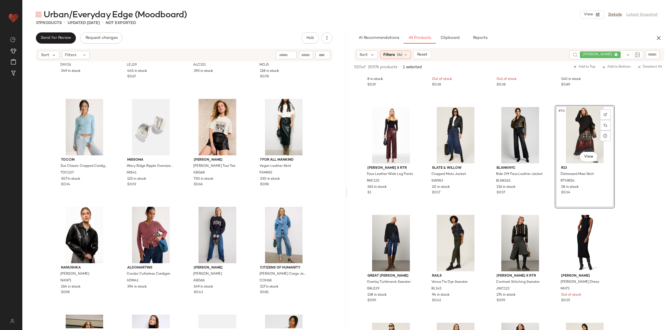
click at [248, 205] on div "DAYDREAMER Rolling Stones 1978 American Tour Merch T-Shirt DAY26 349 in stock L…" at bounding box center [184, 121] width 259 height 265
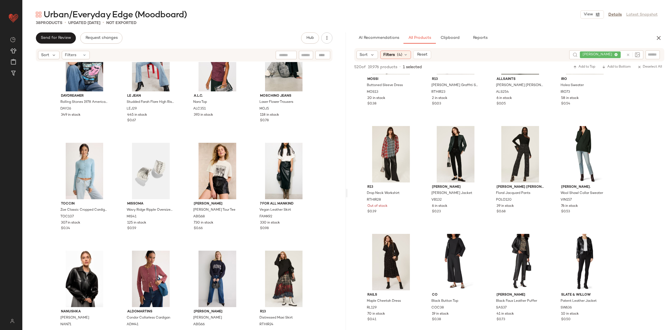
scroll to position [1679, 0]
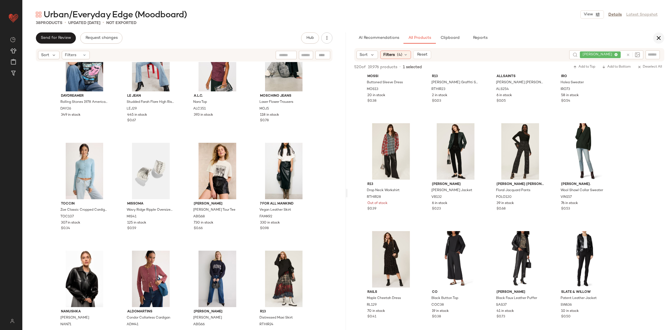
click at [658, 36] on icon "button" at bounding box center [658, 38] width 7 height 7
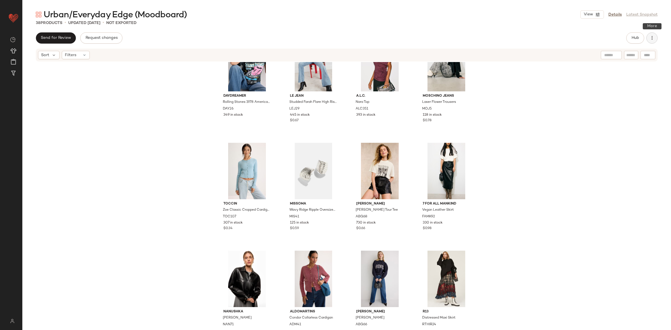
click at [657, 37] on button "button" at bounding box center [651, 37] width 11 height 11
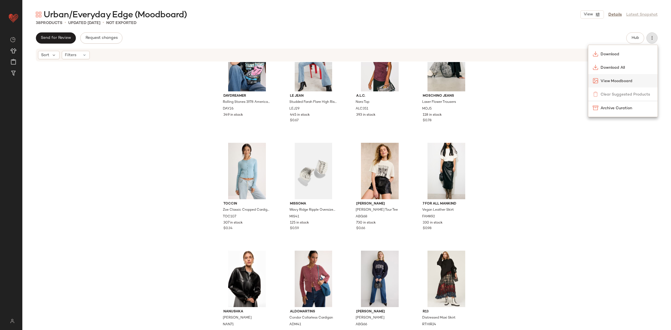
click at [612, 79] on span "View Moodboard" at bounding box center [627, 81] width 53 height 6
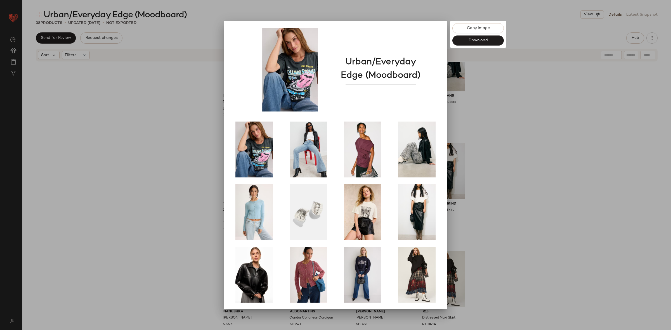
click at [565, 149] on div at bounding box center [335, 165] width 671 height 330
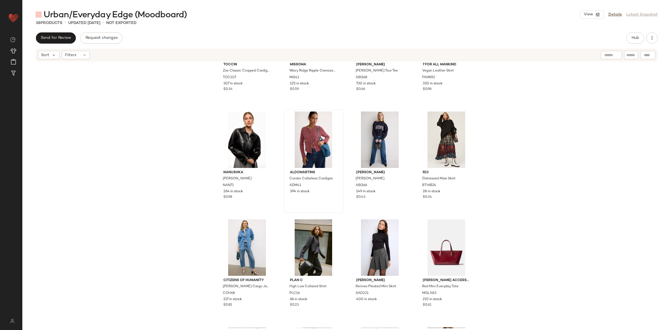
scroll to position [177, 0]
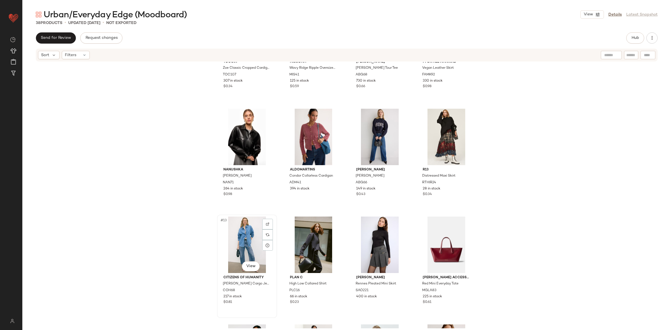
click at [235, 242] on div "#13 View" at bounding box center [247, 245] width 56 height 56
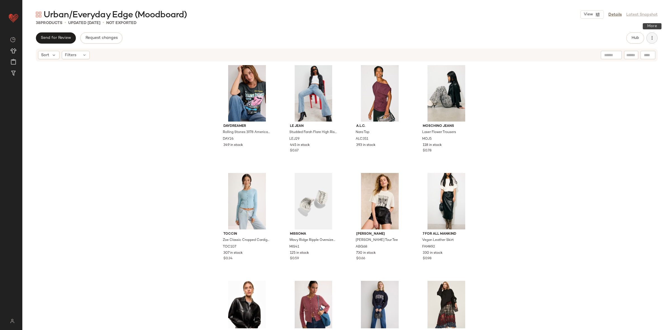
click at [654, 40] on icon "button" at bounding box center [652, 38] width 6 height 6
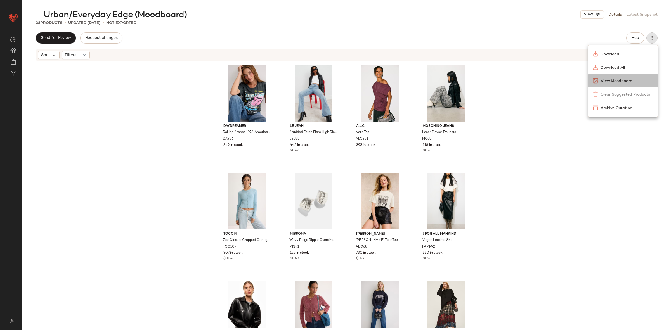
click at [609, 79] on span "View Moodboard" at bounding box center [627, 81] width 53 height 6
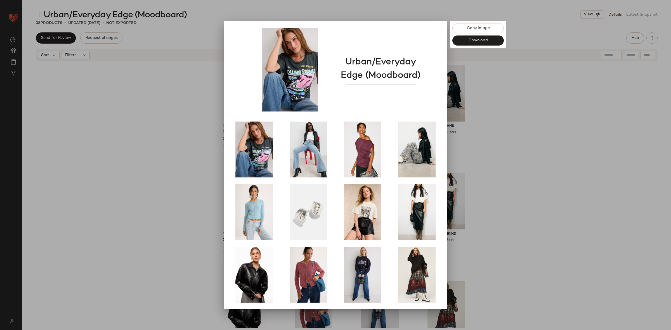
click at [561, 163] on div at bounding box center [335, 165] width 671 height 330
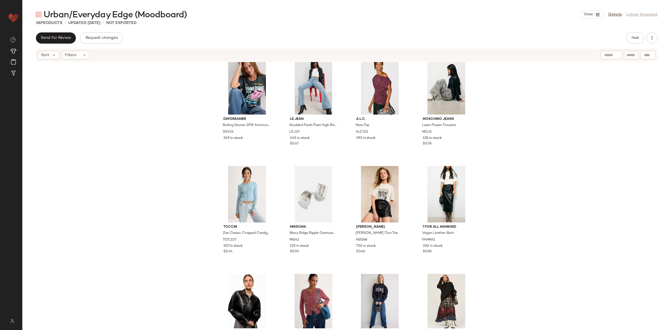
scroll to position [11, 0]
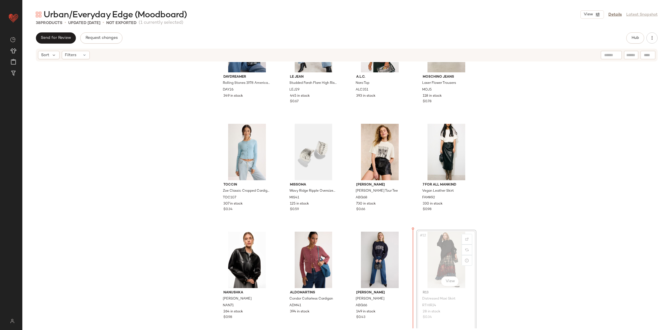
scroll to position [55, 0]
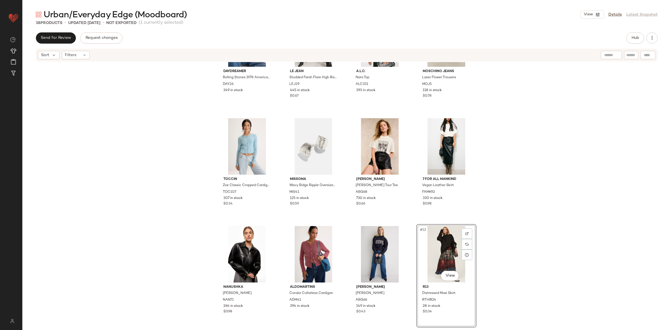
click at [572, 227] on div "DAYDREAMER Rolling Stones 1978 American Tour Merch T-Shirt DAY26 349 in stock L…" at bounding box center [346, 195] width 649 height 266
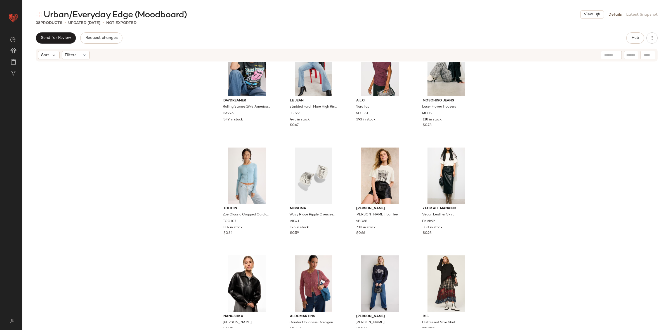
scroll to position [25, 0]
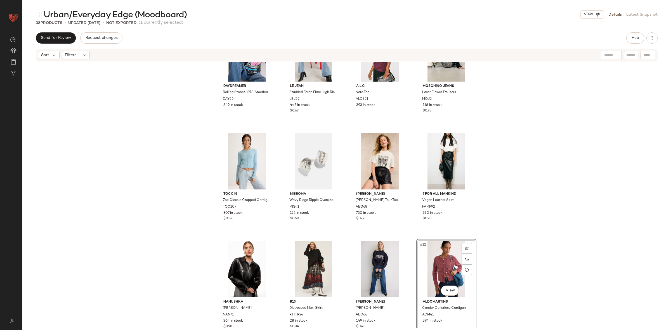
click at [519, 264] on div "DAYDREAMER Rolling Stones 1978 American Tour Merch T-Shirt DAY26 349 in stock L…" at bounding box center [346, 195] width 649 height 266
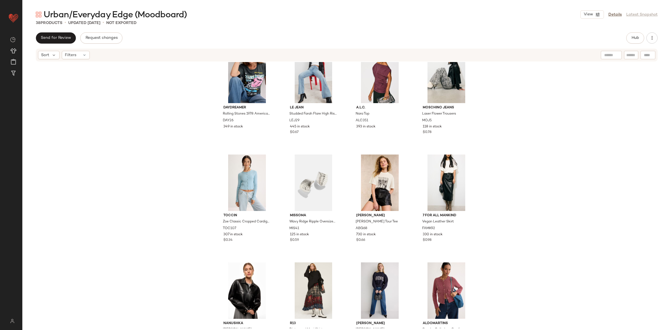
scroll to position [19, 0]
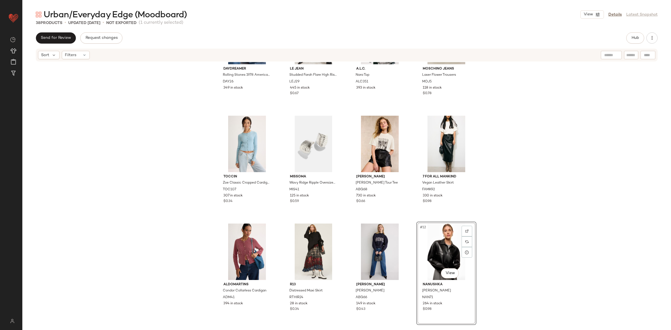
click at [496, 267] on div "DAYDREAMER Rolling Stones 1978 American Tour Merch T-Shirt DAY26 349 in stock L…" at bounding box center [346, 195] width 649 height 266
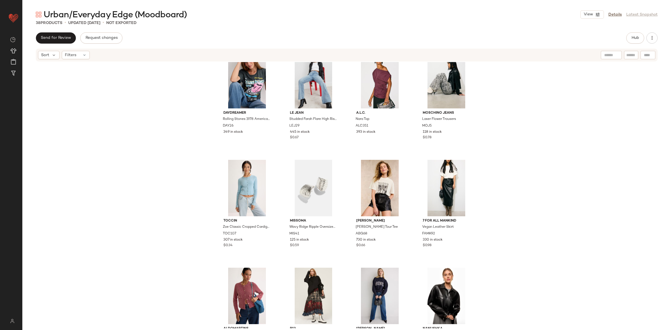
scroll to position [16, 0]
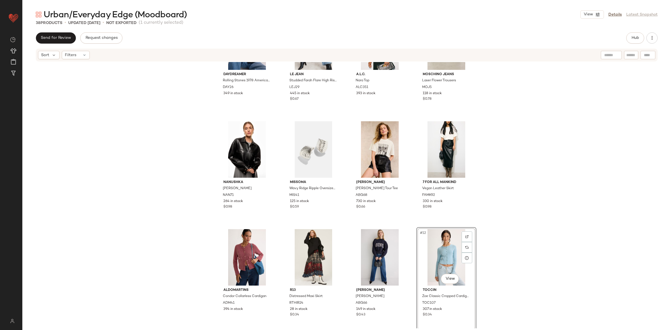
click at [524, 249] on div "DAYDREAMER Rolling Stones 1978 American Tour Merch T-Shirt DAY26 349 in stock L…" at bounding box center [346, 195] width 649 height 266
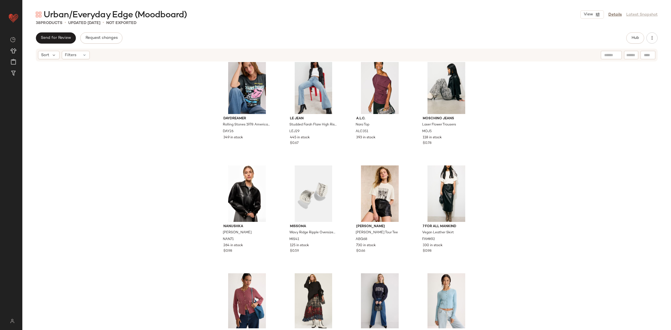
scroll to position [6, 0]
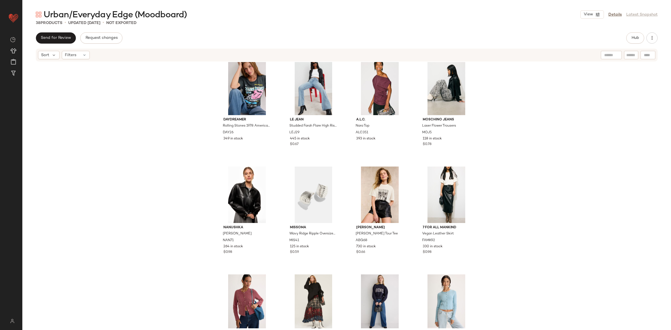
click at [650, 45] on div "Send for Review Request changes Hub Sort Filters DAYDREAMER Rolling Stones 1978…" at bounding box center [346, 192] width 649 height 321
click at [650, 42] on button "button" at bounding box center [651, 37] width 11 height 11
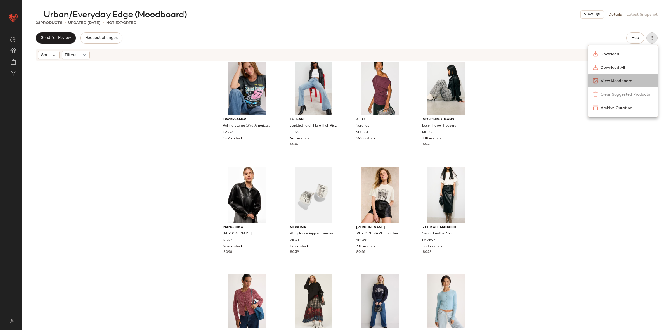
click at [611, 78] on span "View Moodboard" at bounding box center [627, 81] width 53 height 6
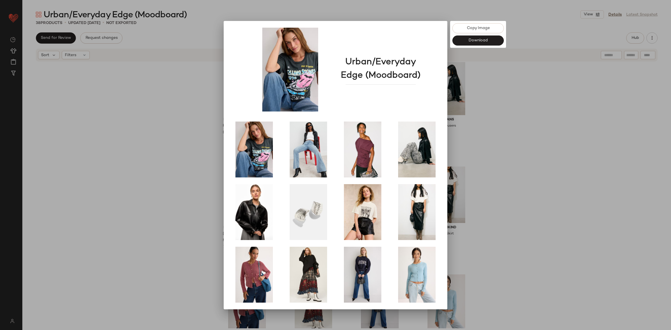
click at [567, 195] on div at bounding box center [335, 165] width 671 height 330
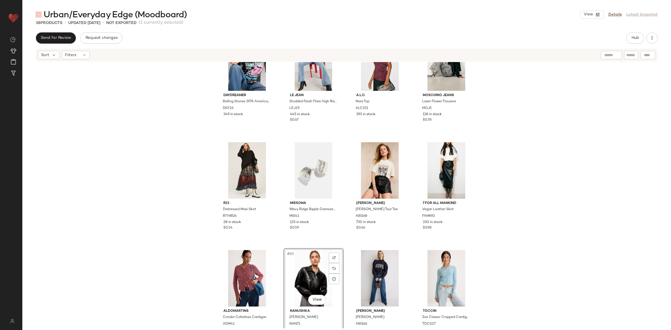
click at [546, 248] on div "DAYDREAMER Rolling Stones 1978 American Tour Merch T-Shirt DAY26 349 in stock L…" at bounding box center [346, 195] width 649 height 266
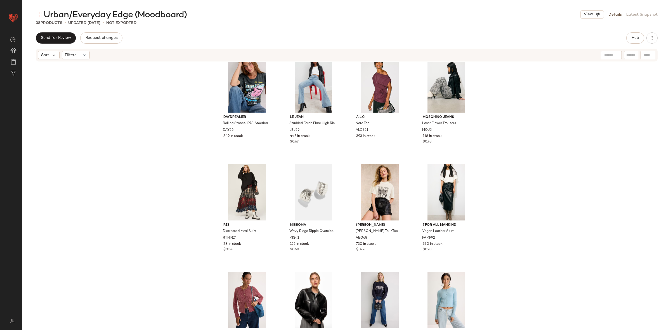
scroll to position [10, 0]
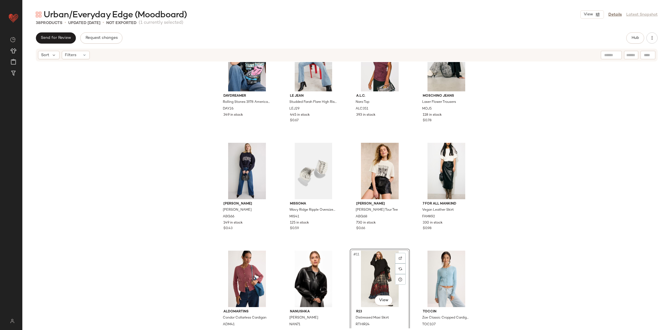
click at [519, 253] on div "DAYDREAMER Rolling Stones 1978 American Tour Merch T-Shirt DAY26 349 in stock L…" at bounding box center [346, 195] width 649 height 266
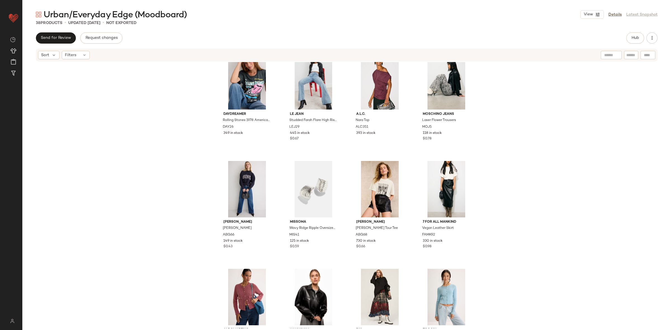
scroll to position [7, 0]
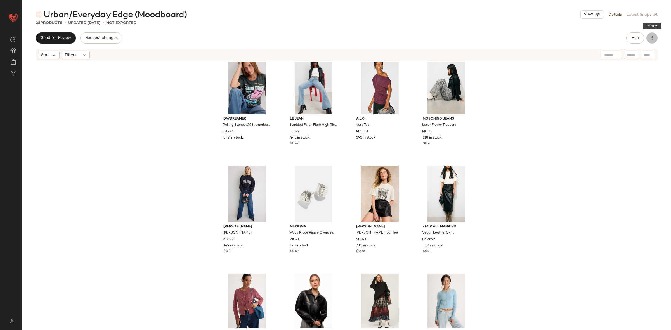
click at [653, 39] on icon "button" at bounding box center [652, 38] width 6 height 6
drag, startPoint x: 567, startPoint y: 174, endPoint x: 554, endPoint y: 205, distance: 33.5
click at [567, 178] on div "DAYDREAMER Rolling Stones 1978 American Tour Merch T-Shirt DAY26 349 in stock L…" at bounding box center [346, 195] width 649 height 266
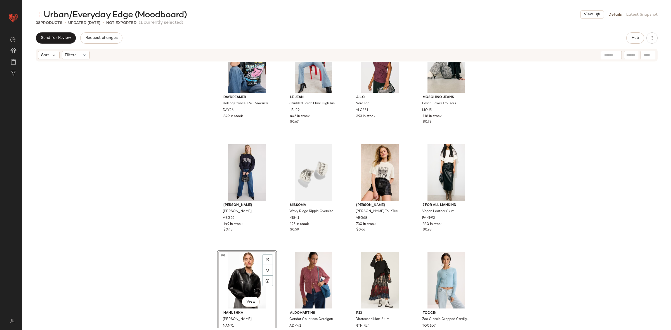
click at [191, 247] on div "DAYDREAMER Rolling Stones 1978 American Tour Merch T-Shirt DAY26 349 in stock L…" at bounding box center [346, 195] width 649 height 266
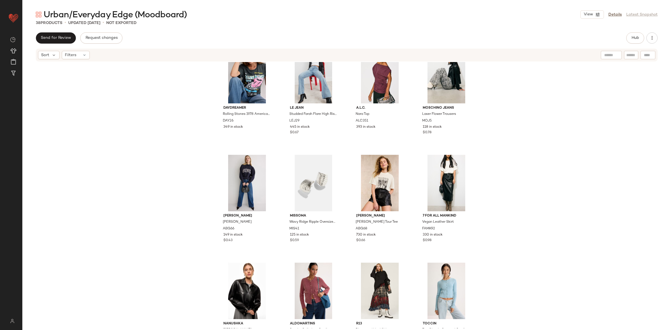
scroll to position [14, 0]
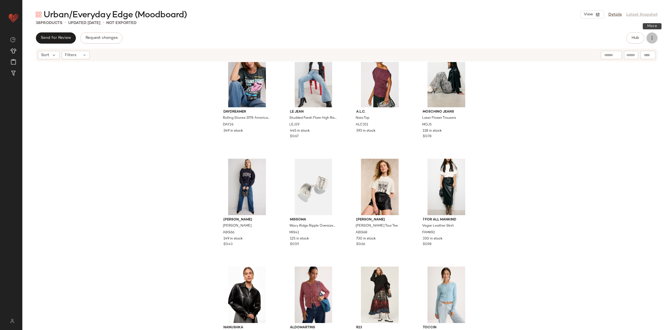
click at [655, 38] on button "button" at bounding box center [651, 37] width 11 height 11
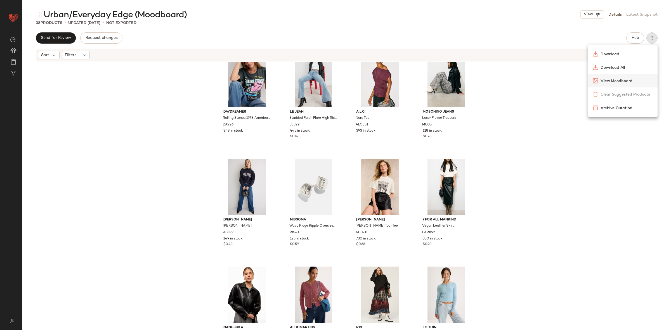
click at [620, 80] on span "View Moodboard" at bounding box center [627, 81] width 53 height 6
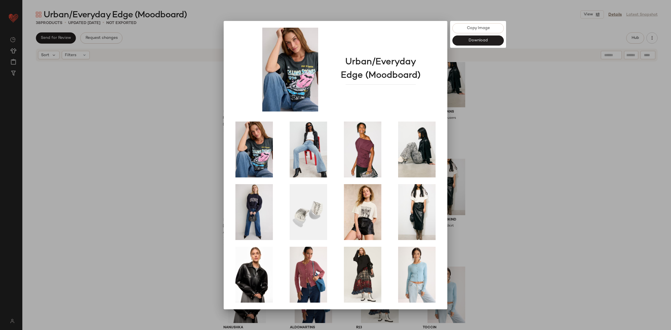
click at [578, 237] on div at bounding box center [335, 165] width 671 height 330
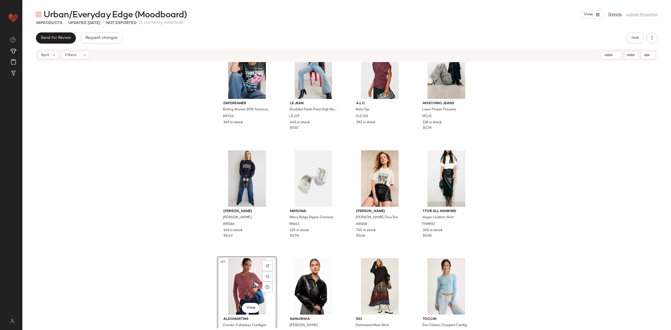
click at [160, 237] on div "DAYDREAMER Rolling Stones 1978 American Tour Merch T-Shirt DAY26 349 in stock L…" at bounding box center [346, 195] width 649 height 266
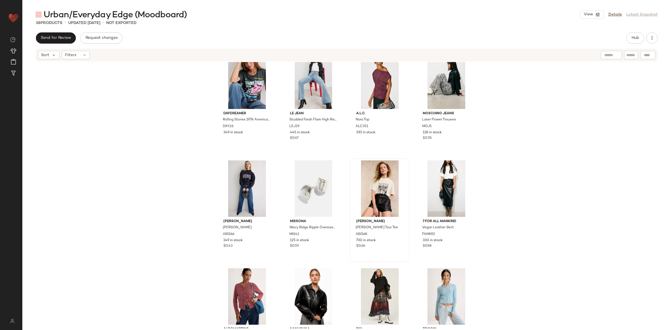
scroll to position [12, 0]
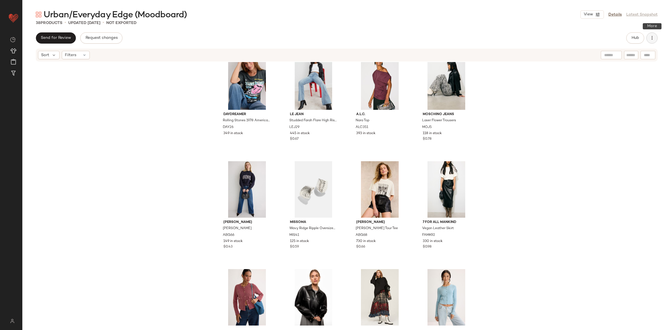
click at [652, 37] on icon "button" at bounding box center [652, 38] width 6 height 6
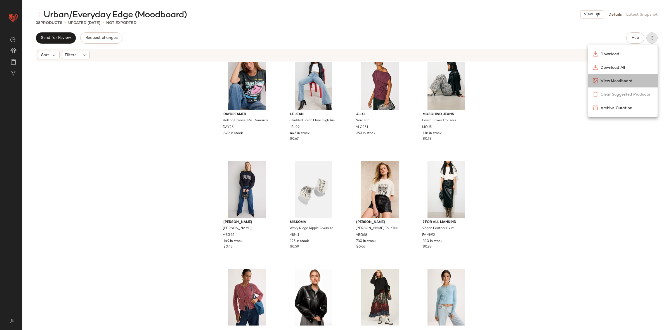
click at [611, 83] on span "View Moodboard" at bounding box center [627, 81] width 53 height 6
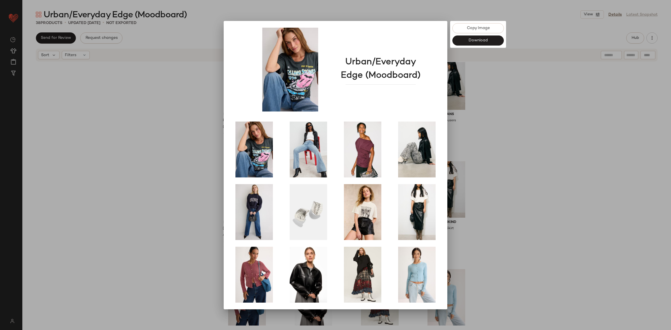
click at [559, 179] on div at bounding box center [335, 165] width 671 height 330
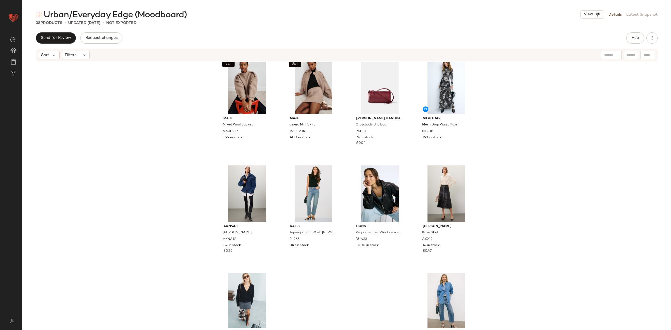
scroll to position [814, 0]
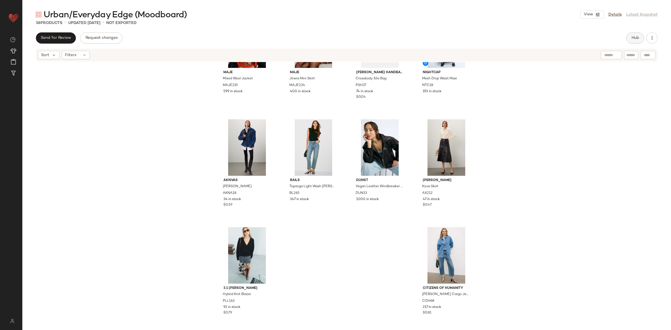
click at [634, 37] on span "Hub" at bounding box center [635, 38] width 8 height 4
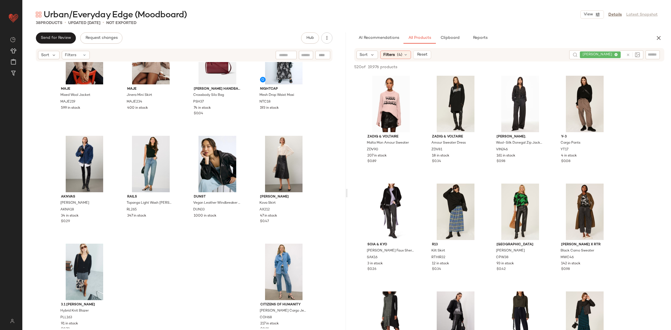
scroll to position [798, 0]
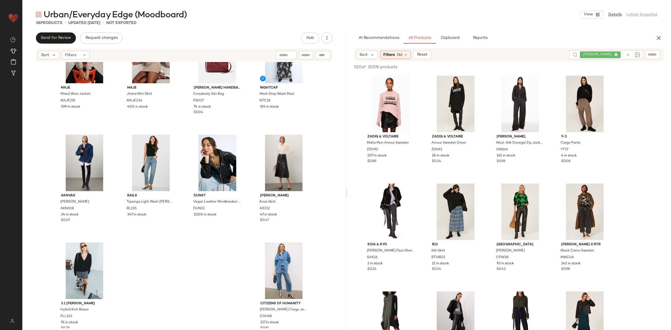
click at [628, 55] on icon at bounding box center [628, 55] width 4 height 4
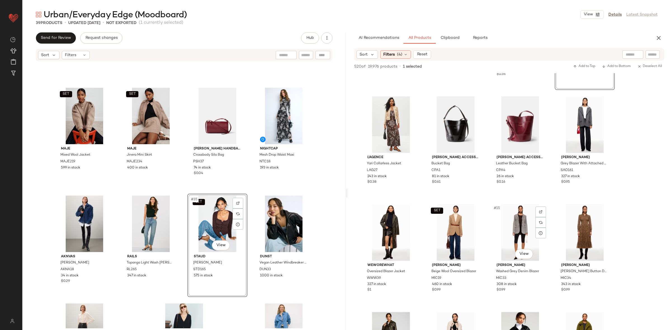
scroll to position [210, 0]
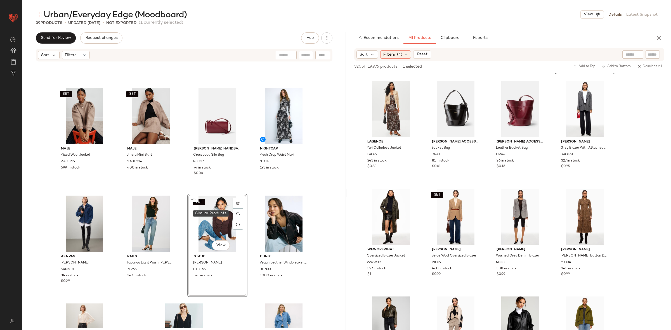
click at [236, 214] on img at bounding box center [237, 213] width 3 height 3
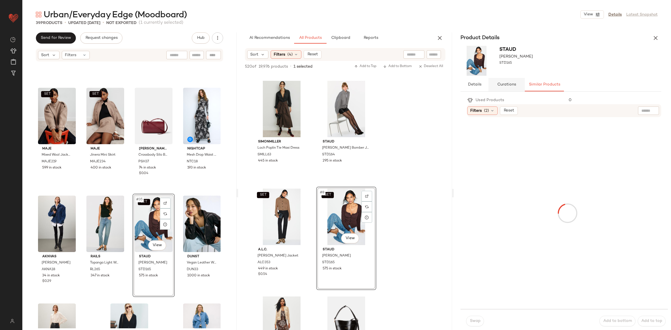
scroll to position [318, 0]
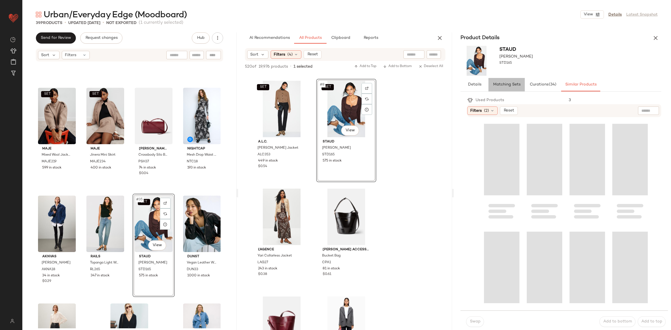
click at [493, 86] on span "Matching Sets" at bounding box center [507, 84] width 28 height 4
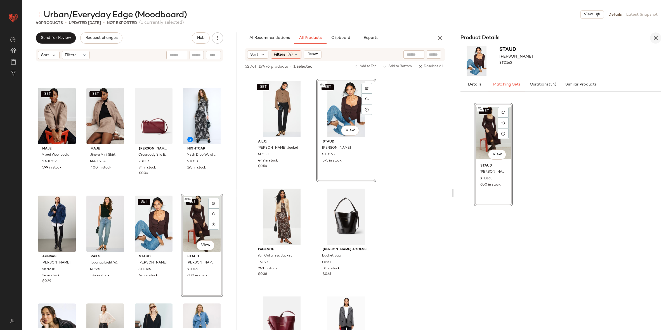
click at [656, 37] on icon "button" at bounding box center [655, 38] width 7 height 7
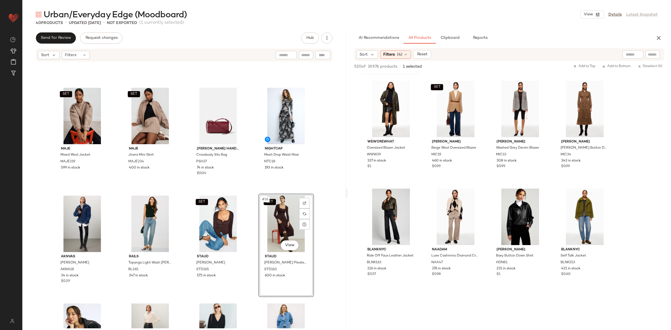
scroll to position [210, 0]
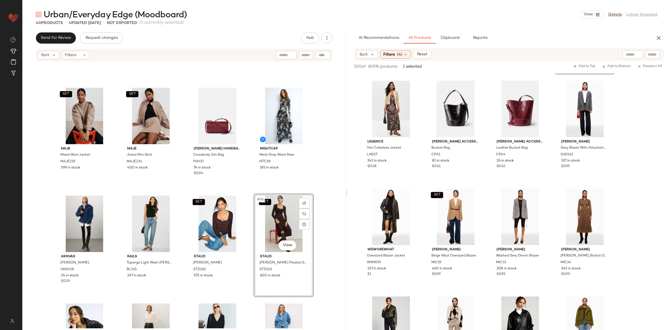
click at [254, 191] on div "MISA Los Angeles Cassie Dress MISA155 400 in stock Modern Citizen [PERSON_NAME]…" at bounding box center [183, 195] width 323 height 266
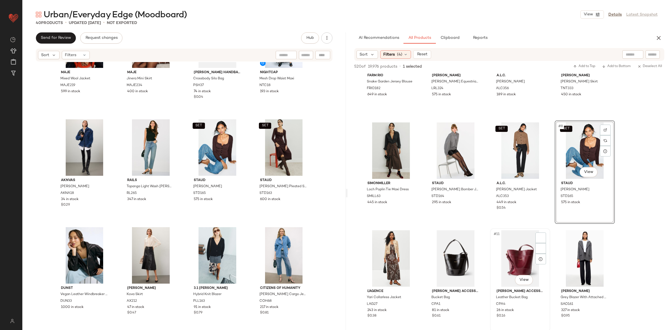
scroll to position [120, 0]
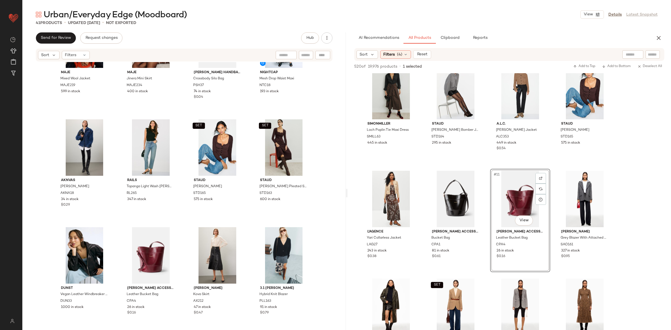
click at [182, 223] on div "SET Maje Mixed Wool Jacket MAJE219 599 in stock SET Maje Jinera Mini Skirt MAJE…" at bounding box center [183, 195] width 323 height 266
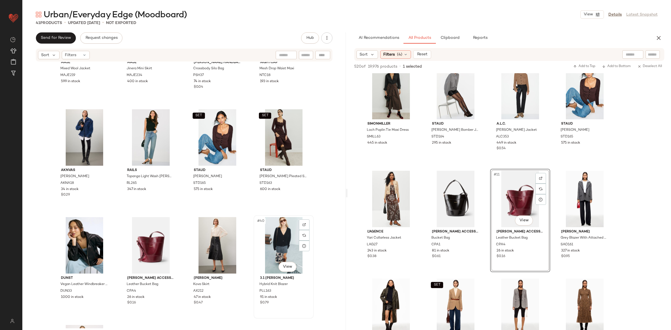
scroll to position [830, 0]
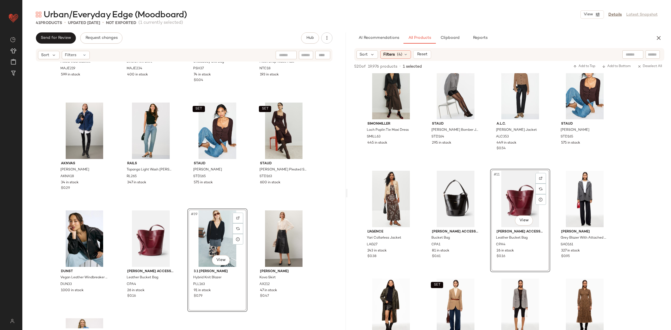
click at [183, 207] on div "SET Maje Mixed Wool Jacket MAJE219 599 in stock SET Maje Jinera Mini Skirt MAJE…" at bounding box center [183, 195] width 323 height 266
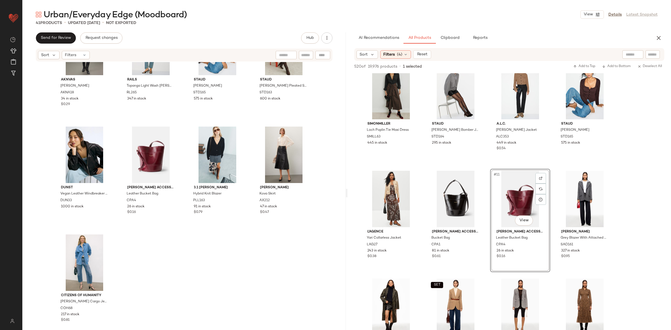
scroll to position [922, 0]
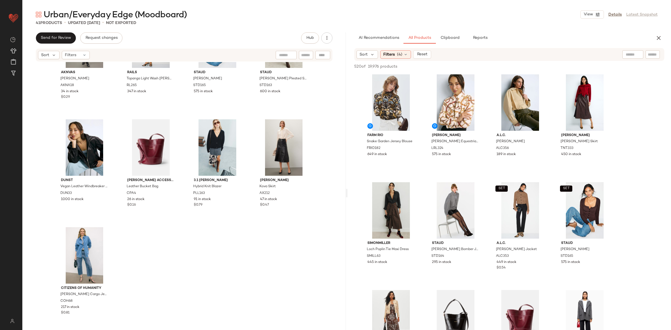
scroll to position [0, 0]
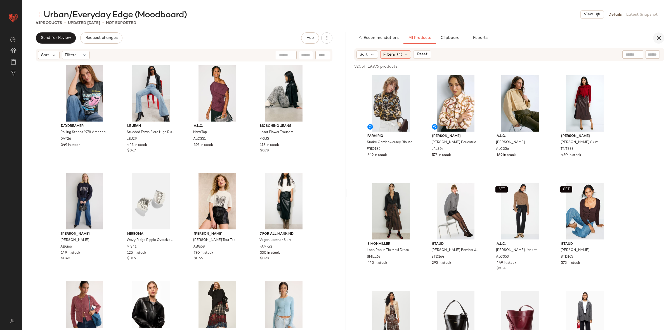
click at [660, 35] on icon "button" at bounding box center [658, 38] width 7 height 7
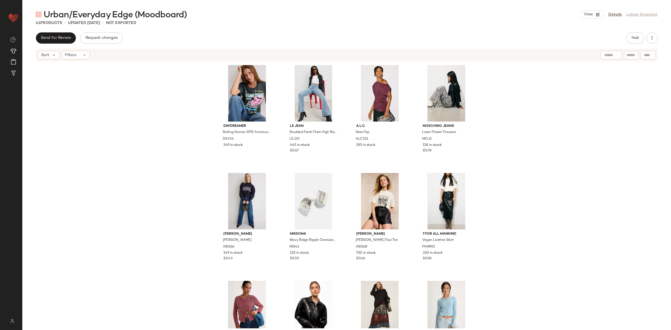
click at [585, 179] on div "DAYDREAMER Rolling Stones 1978 American Tour Merch T-Shirt DAY26 349 in stock L…" at bounding box center [346, 195] width 649 height 266
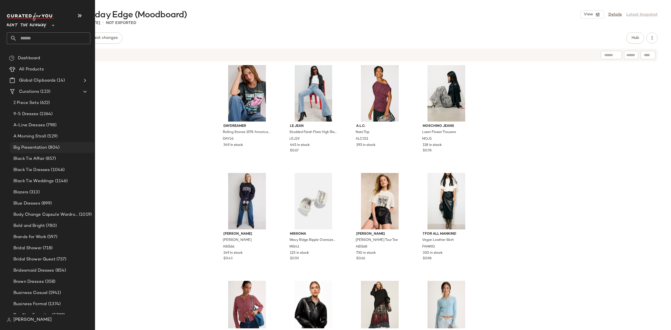
click at [41, 146] on span "Big Presentation" at bounding box center [30, 148] width 34 height 6
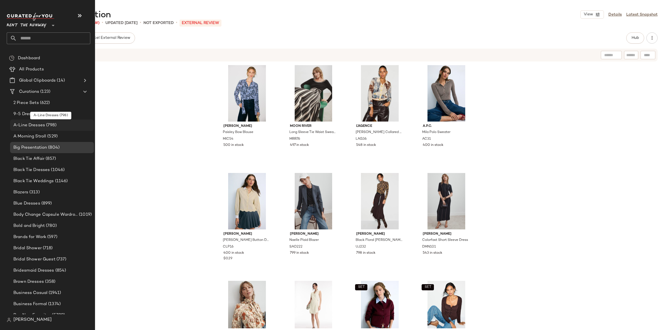
click at [32, 124] on span "A-Line Dresses" at bounding box center [29, 125] width 32 height 6
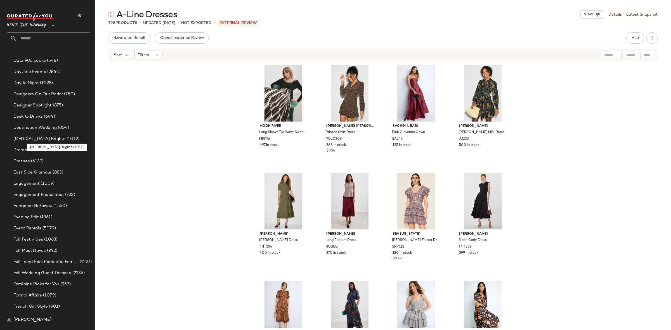
scroll to position [360, 0]
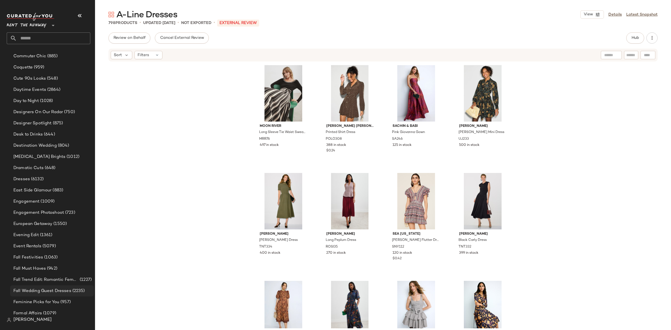
click at [38, 285] on div "Fall Wedding Guest Dresses (2235)" at bounding box center [52, 290] width 84 height 11
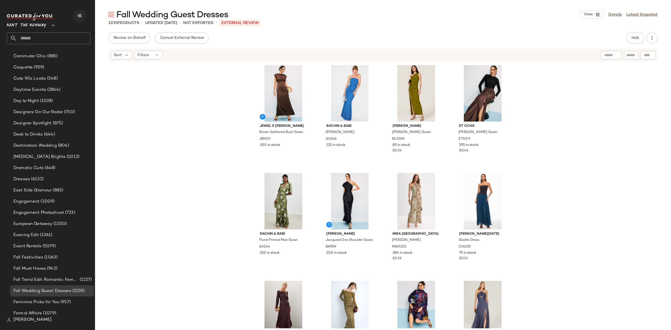
click at [80, 16] on icon "button" at bounding box center [79, 15] width 7 height 7
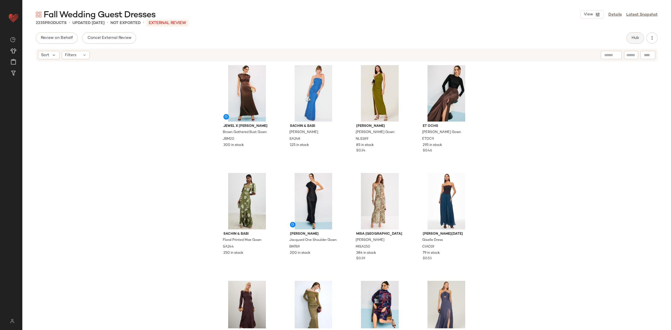
click at [641, 37] on button "Hub" at bounding box center [635, 37] width 18 height 11
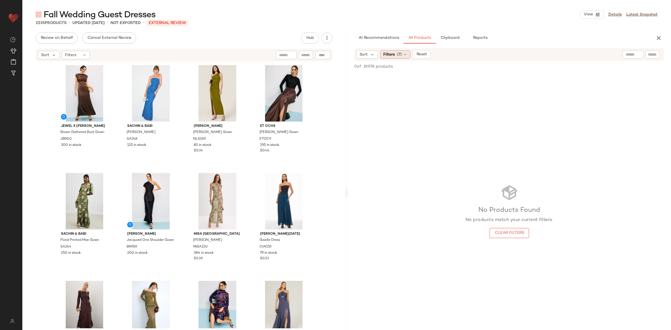
click at [389, 58] on div "Filters (7)" at bounding box center [395, 54] width 30 height 8
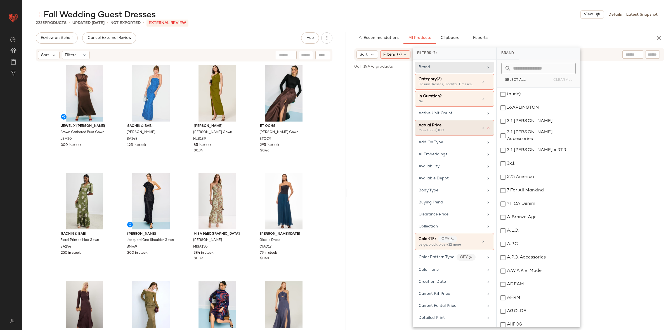
click at [487, 130] on icon at bounding box center [489, 128] width 4 height 4
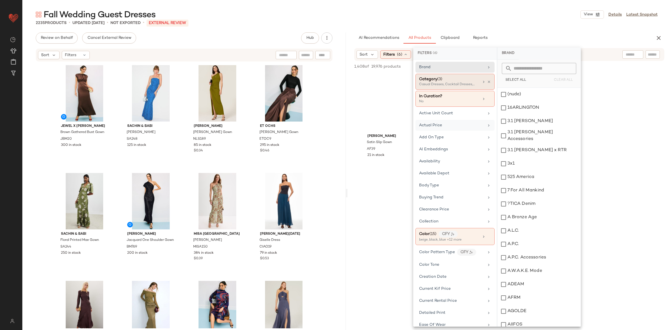
click at [467, 86] on div "Casual Dresses, Cocktail Dresses, Gowns" at bounding box center [447, 84] width 56 height 5
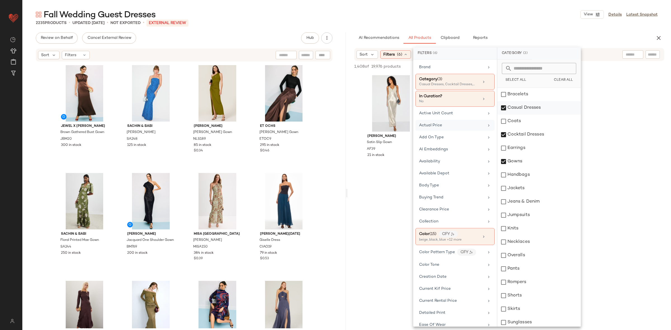
click at [545, 109] on div "Casual Dresses" at bounding box center [538, 107] width 83 height 13
click at [595, 71] on div "1,407 of 19,976 products • 0 selected Add to Top Add to Bottom Deselect All" at bounding box center [509, 67] width 323 height 12
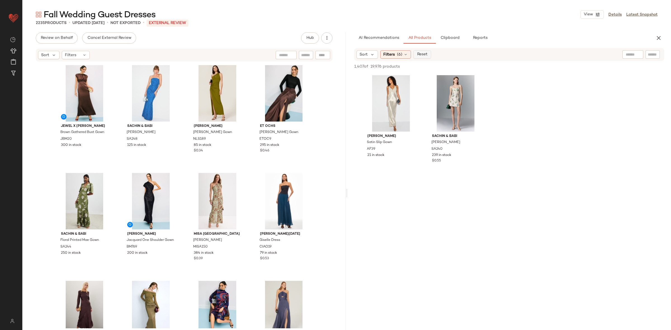
click at [422, 53] on span "Reset" at bounding box center [422, 54] width 11 height 4
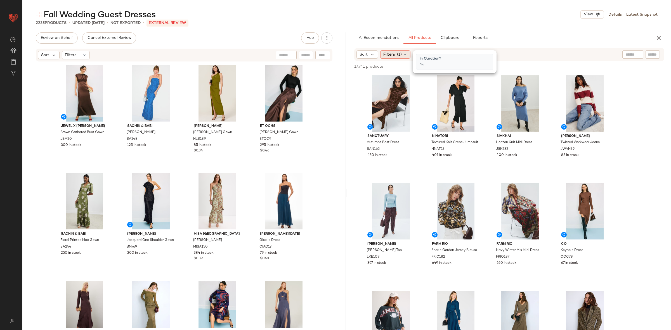
click at [399, 55] on span "(1)" at bounding box center [399, 55] width 5 height 6
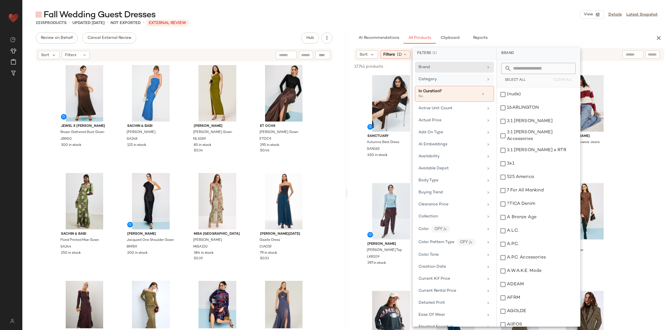
click at [447, 75] on div "Category" at bounding box center [454, 79] width 79 height 11
click at [526, 109] on div "Casual Dresses" at bounding box center [538, 107] width 83 height 13
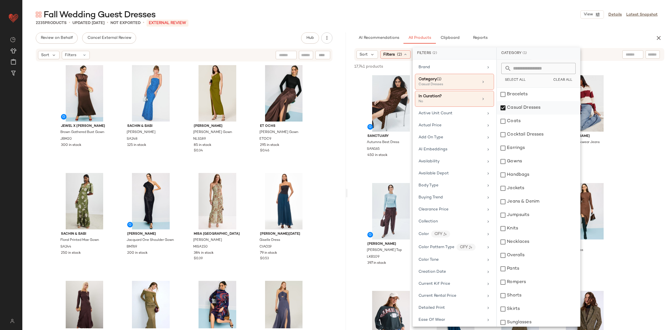
click at [526, 109] on div "Casual Dresses" at bounding box center [538, 107] width 83 height 13
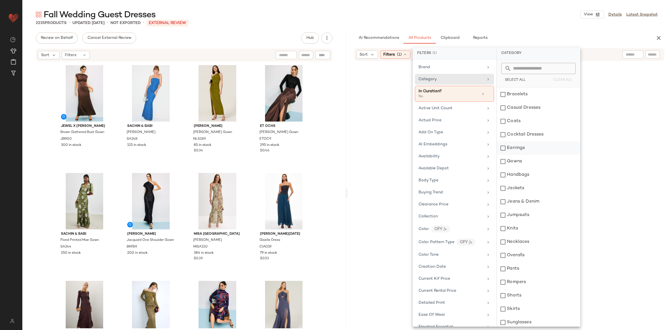
click at [529, 142] on div "Earrings" at bounding box center [538, 147] width 83 height 13
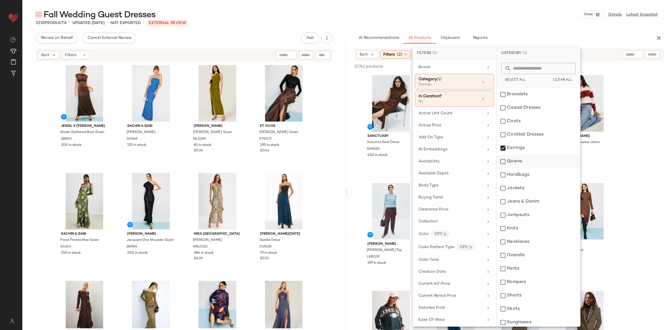
click at [516, 163] on div "Gowns" at bounding box center [538, 161] width 83 height 13
drag, startPoint x: 506, startPoint y: 151, endPoint x: 514, endPoint y: 141, distance: 13.3
click at [506, 151] on div "Earrings" at bounding box center [538, 147] width 83 height 13
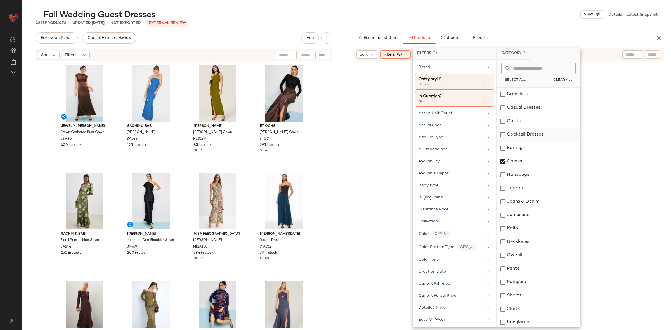
click at [518, 137] on div "Cocktail Dresses" at bounding box center [538, 134] width 83 height 13
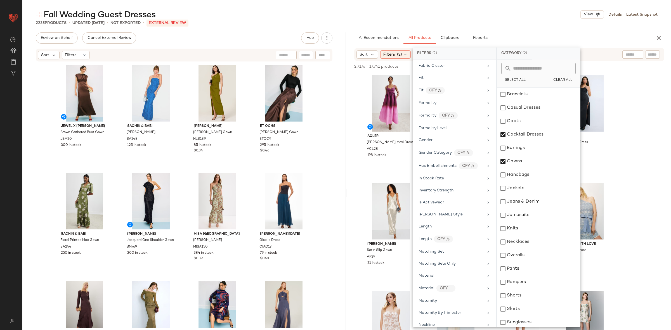
scroll to position [303, 0]
click at [426, 105] on span "Formality" at bounding box center [428, 103] width 18 height 4
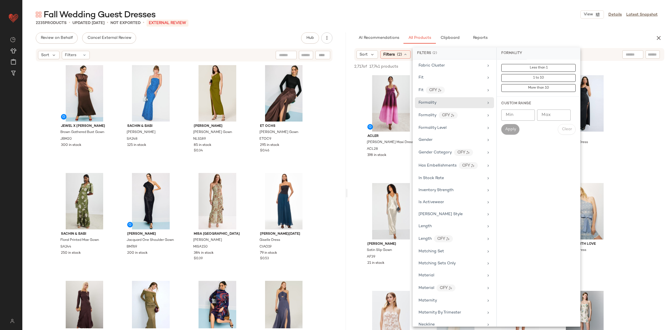
click at [508, 115] on input "Min" at bounding box center [518, 115] width 34 height 11
click at [75, 56] on span "Filters" at bounding box center [70, 55] width 11 height 6
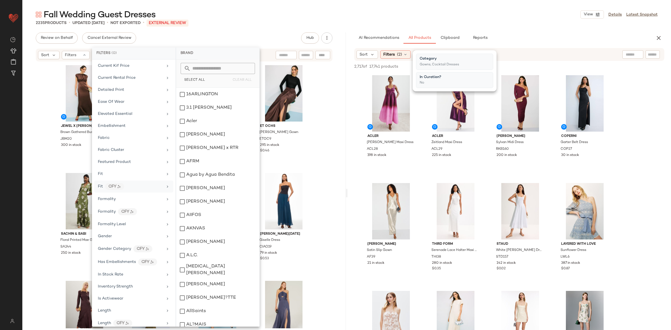
scroll to position [178, 0]
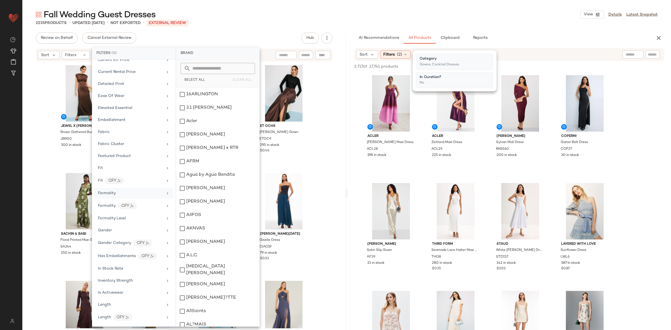
click at [130, 193] on div "Formality" at bounding box center [130, 193] width 65 height 6
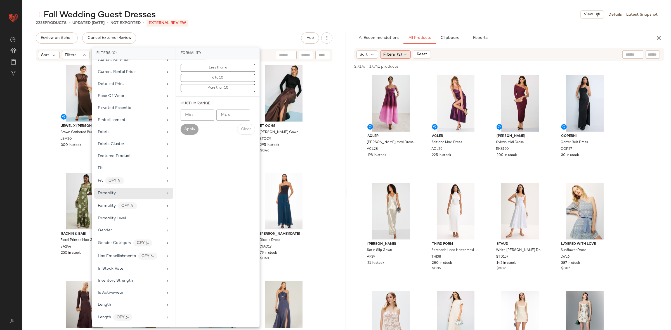
click at [396, 56] on div "Filters (2)" at bounding box center [395, 54] width 30 height 8
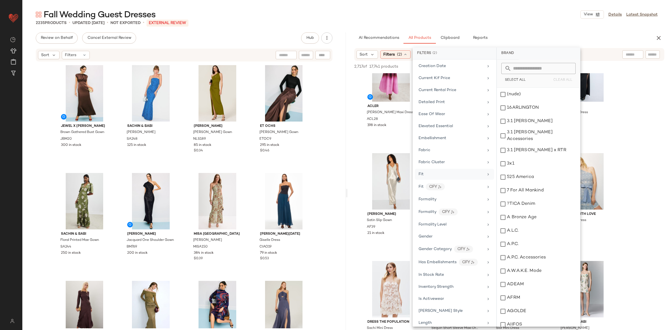
scroll to position [214, 0]
click at [433, 196] on div "Formality" at bounding box center [454, 190] width 79 height 11
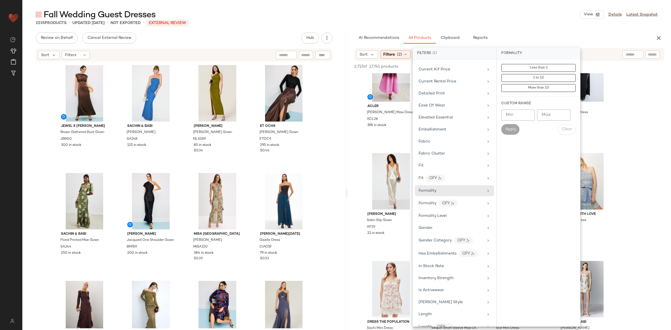
drag, startPoint x: 508, startPoint y: 113, endPoint x: 507, endPoint y: 116, distance: 2.9
click at [509, 114] on input "Min" at bounding box center [518, 115] width 34 height 11
type input "*"
click at [503, 128] on button "Apply" at bounding box center [510, 129] width 18 height 11
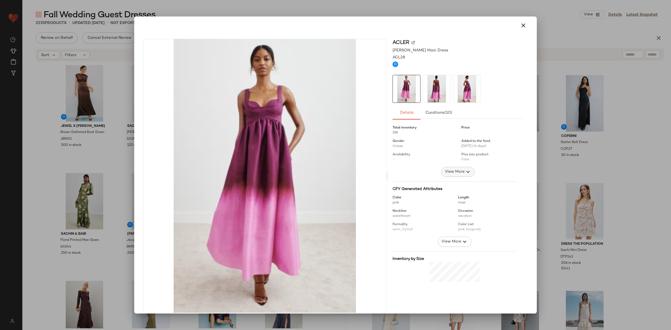
click at [457, 174] on span "View More" at bounding box center [455, 172] width 20 height 7
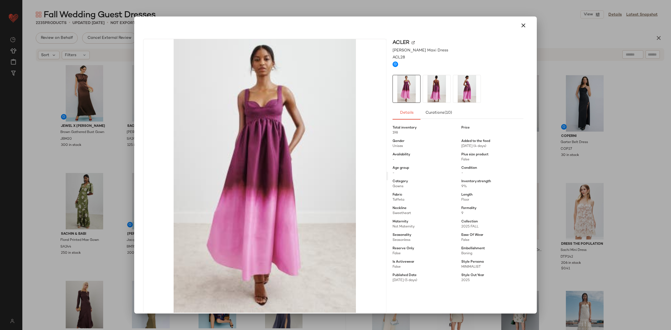
click at [629, 158] on div at bounding box center [335, 165] width 671 height 330
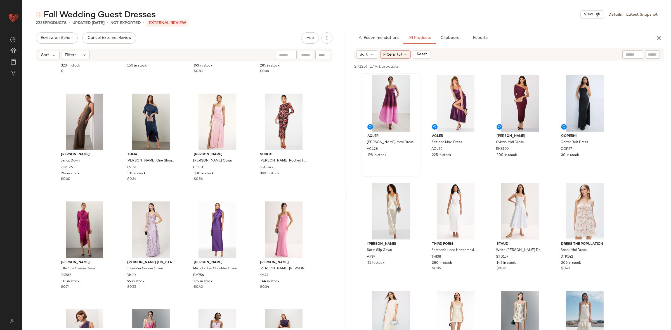
scroll to position [888, 0]
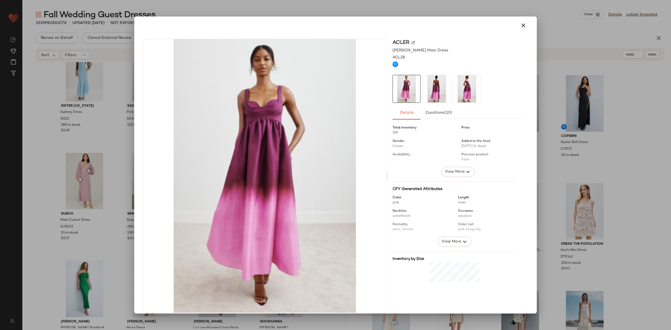
click at [453, 165] on div at bounding box center [458, 144] width 131 height 46
click at [453, 166] on div at bounding box center [458, 144] width 131 height 46
click at [454, 174] on span "View More" at bounding box center [455, 172] width 20 height 7
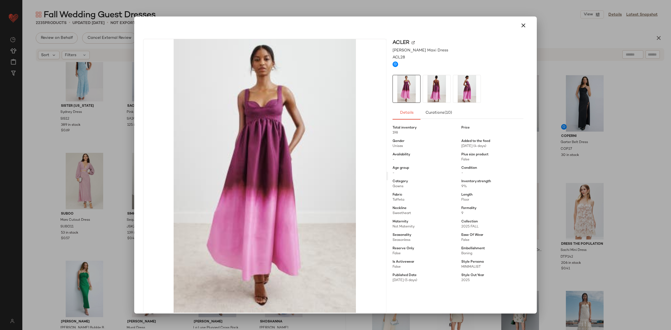
click at [607, 193] on div at bounding box center [335, 165] width 671 height 330
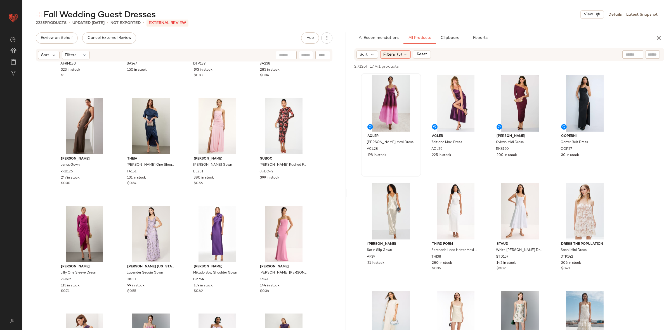
scroll to position [1267, 0]
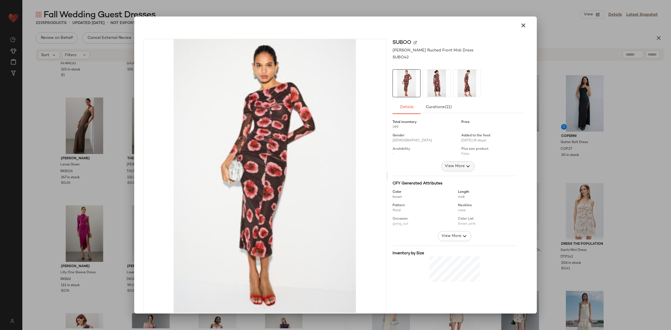
click at [450, 165] on span "View More" at bounding box center [455, 166] width 20 height 7
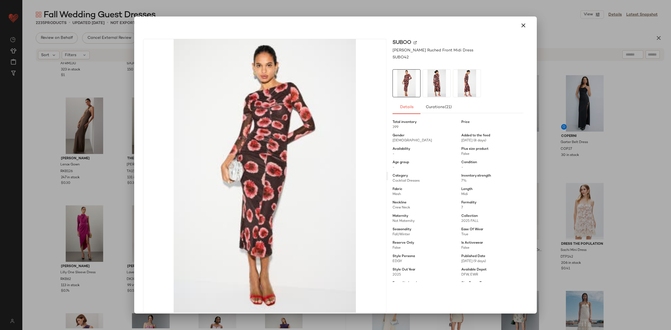
click at [555, 165] on div at bounding box center [335, 165] width 671 height 330
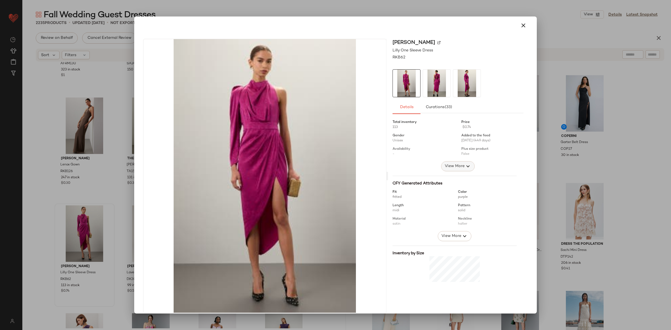
click at [448, 162] on button "View More" at bounding box center [458, 166] width 34 height 10
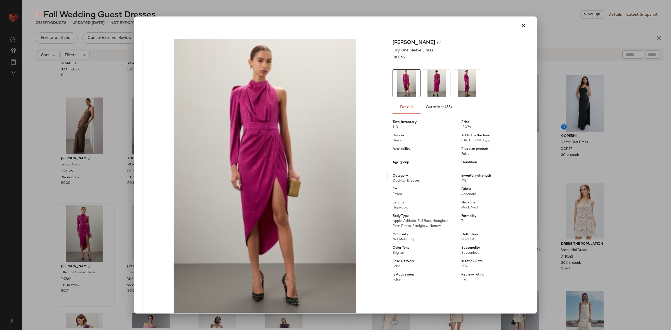
click at [583, 159] on div at bounding box center [335, 165] width 671 height 330
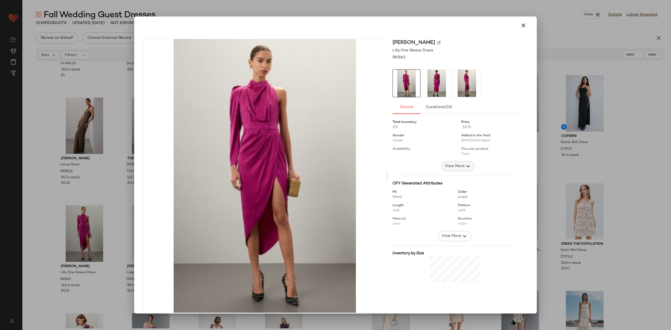
drag, startPoint x: 440, startPoint y: 161, endPoint x: 447, endPoint y: 164, distance: 8.4
click at [440, 160] on div at bounding box center [458, 138] width 131 height 46
click at [447, 165] on span "View More" at bounding box center [455, 166] width 20 height 7
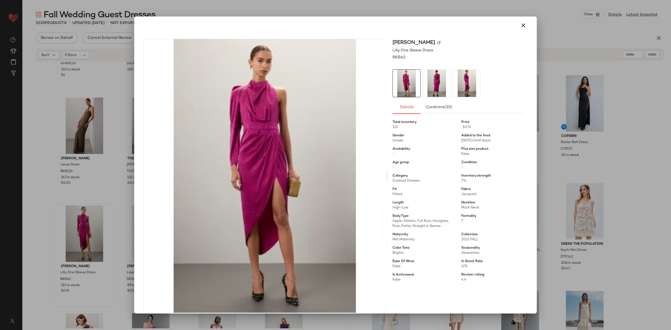
click at [575, 162] on div at bounding box center [335, 165] width 671 height 330
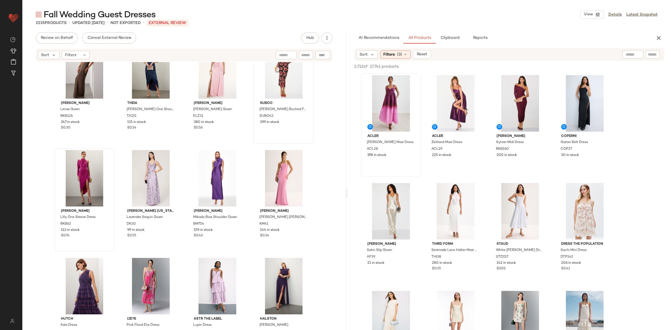
scroll to position [1331, 0]
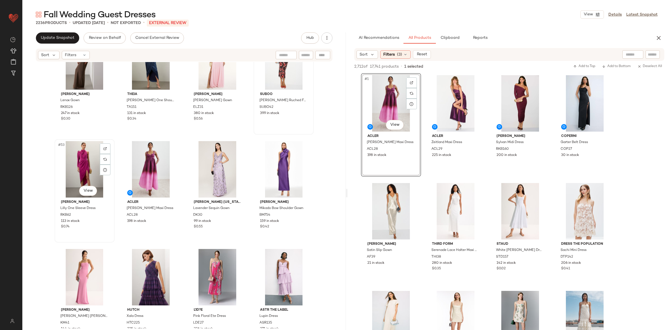
click at [86, 168] on div "#53 View" at bounding box center [84, 169] width 56 height 56
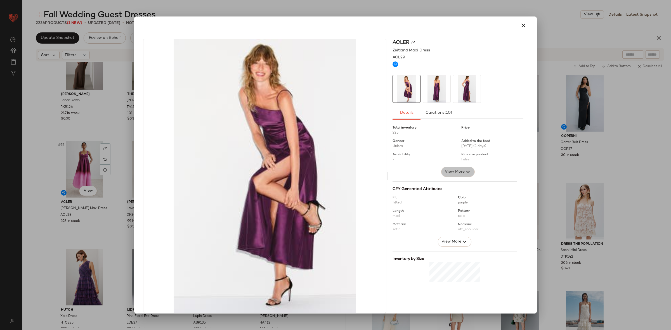
click at [457, 170] on span "View More" at bounding box center [455, 172] width 20 height 7
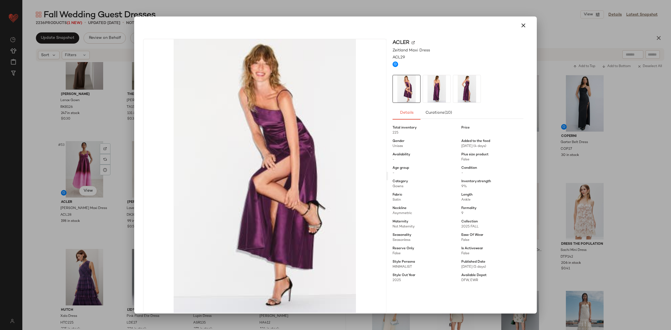
click at [433, 89] on img at bounding box center [436, 88] width 27 height 27
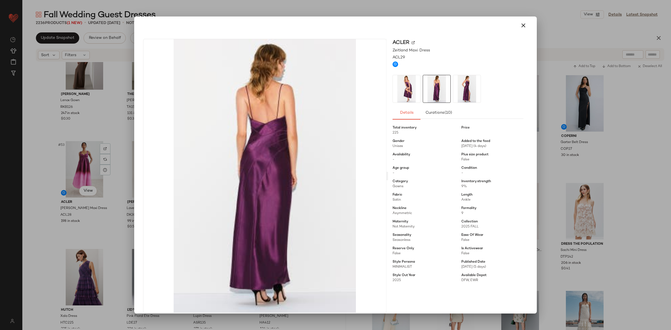
click at [459, 89] on img at bounding box center [466, 88] width 27 height 27
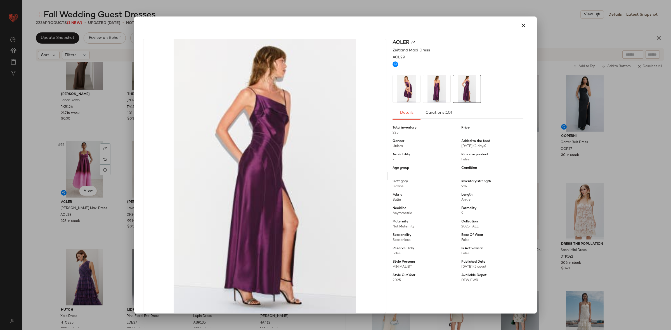
click at [579, 103] on div at bounding box center [335, 165] width 671 height 330
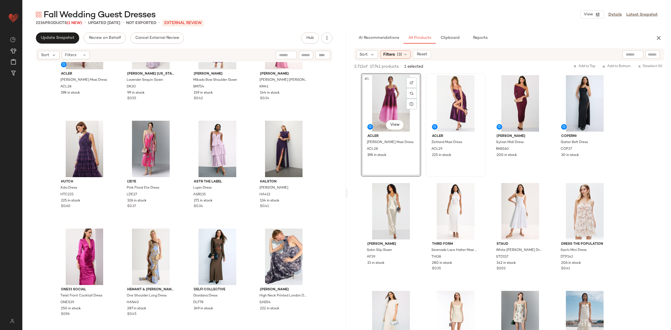
scroll to position [1460, 0]
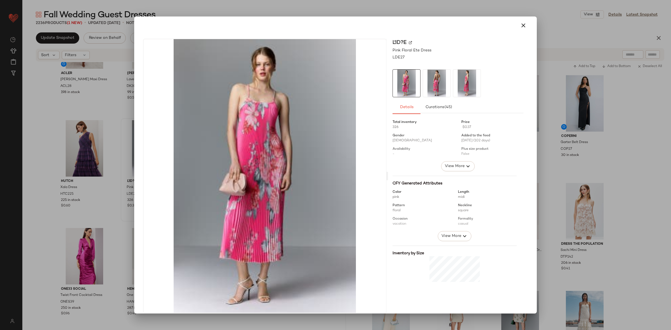
click at [450, 172] on div "Total inventory 326 Price $0.37 Gender Male Added to the feed 06/07/2025 (102 d…" at bounding box center [458, 222] width 131 height 211
click at [451, 171] on button "View More" at bounding box center [458, 166] width 34 height 10
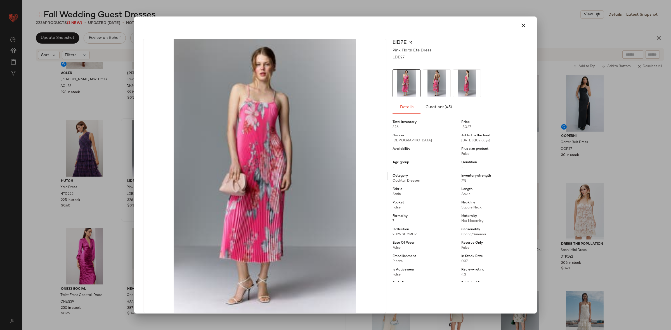
click at [605, 173] on div at bounding box center [335, 165] width 671 height 330
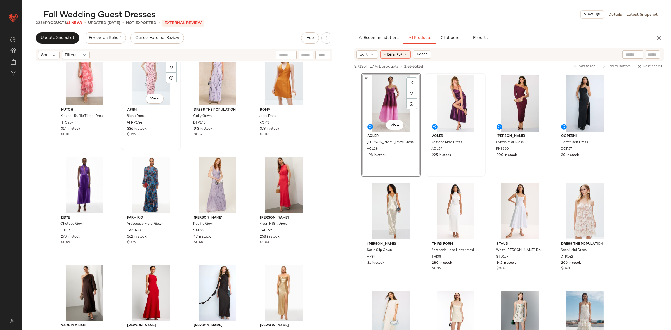
scroll to position [1780, 0]
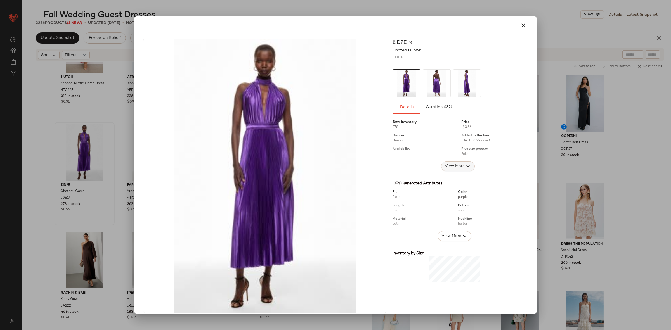
click at [450, 163] on span "View More" at bounding box center [455, 166] width 20 height 7
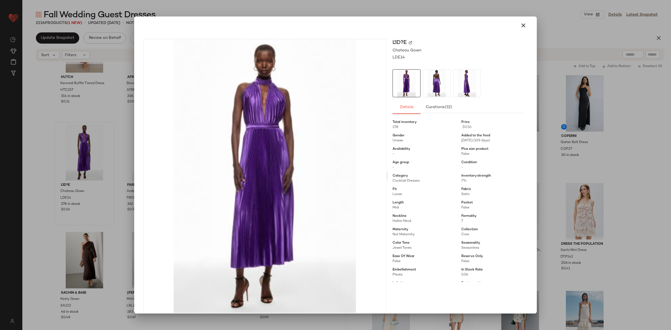
click at [562, 163] on div at bounding box center [335, 165] width 671 height 330
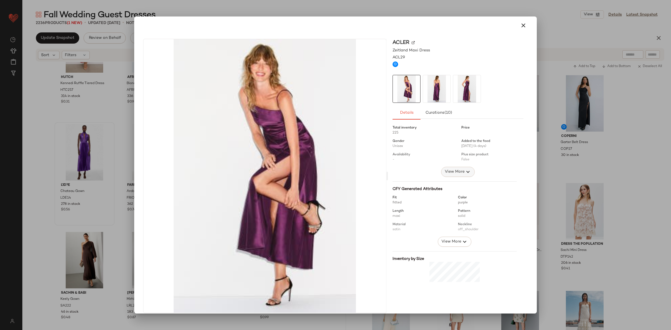
click at [445, 172] on span "View More" at bounding box center [455, 172] width 20 height 7
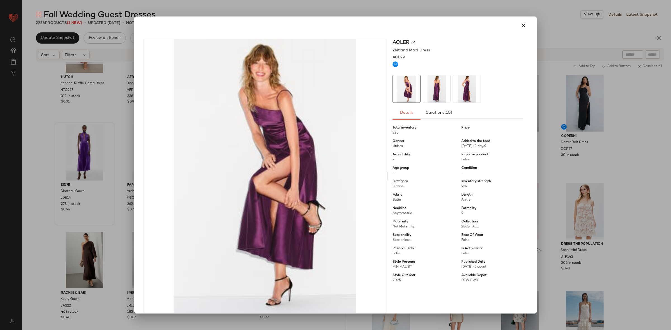
click at [590, 173] on div at bounding box center [335, 165] width 671 height 330
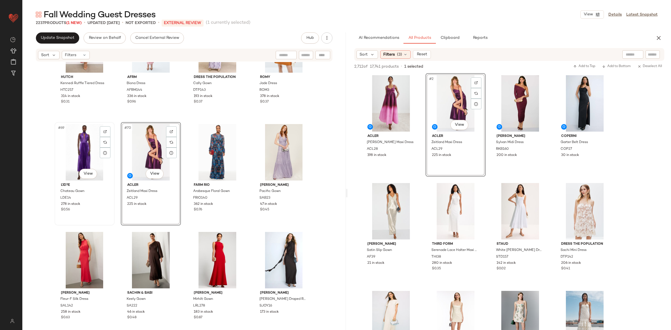
click at [87, 152] on div "#69 View" at bounding box center [84, 152] width 56 height 56
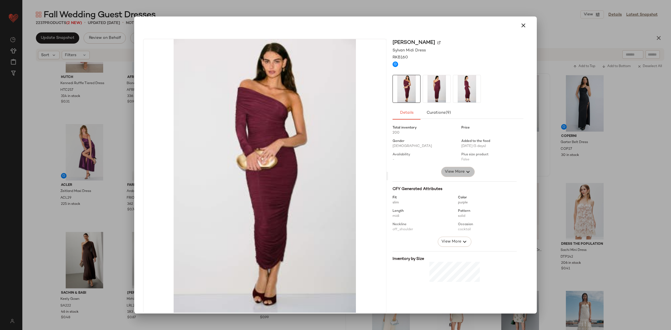
click at [457, 169] on span "View More" at bounding box center [455, 172] width 20 height 7
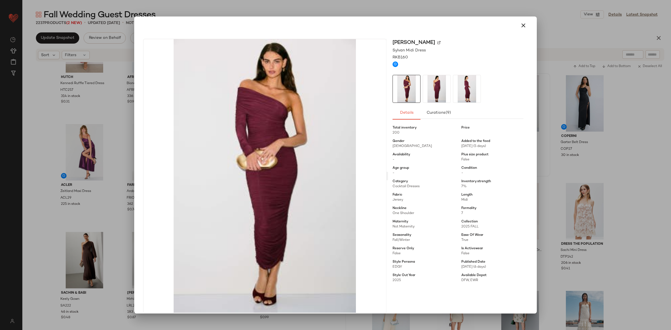
click at [544, 166] on div at bounding box center [335, 165] width 671 height 330
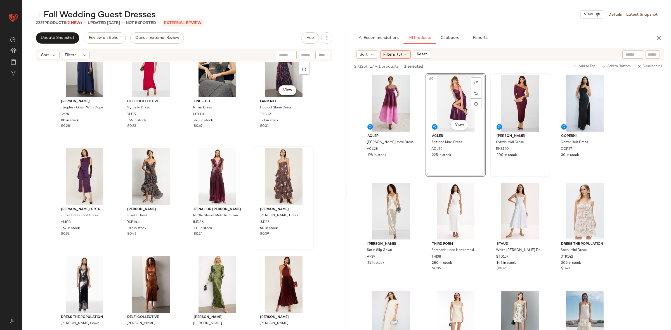
scroll to position [3168, 0]
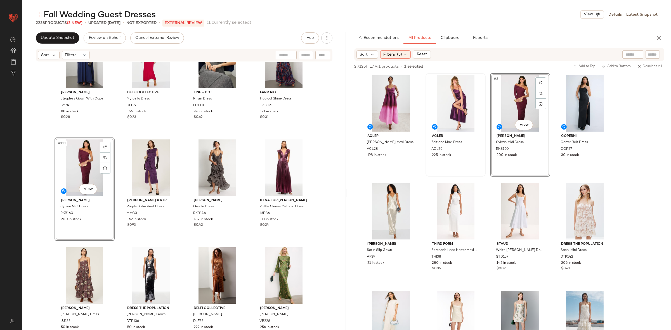
click at [129, 137] on div "Badgley Mischka Strapless Gown With Cape BM741 88 in stock $0.28 DELFI Collecti…" at bounding box center [183, 195] width 323 height 266
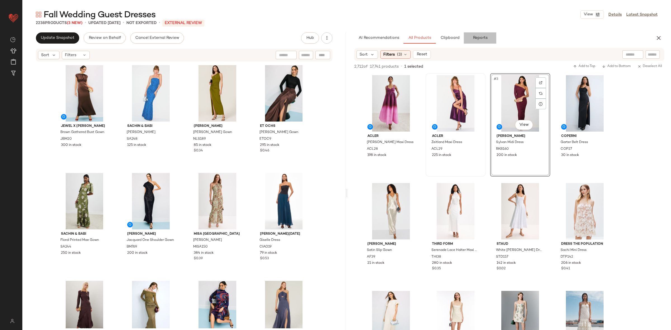
click at [475, 40] on span "Reports" at bounding box center [480, 38] width 15 height 4
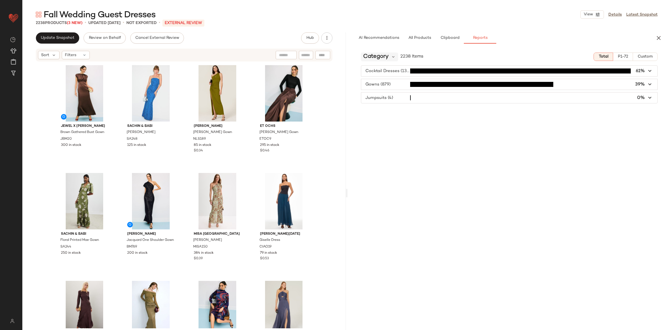
click at [387, 60] on span "Category" at bounding box center [375, 57] width 25 height 8
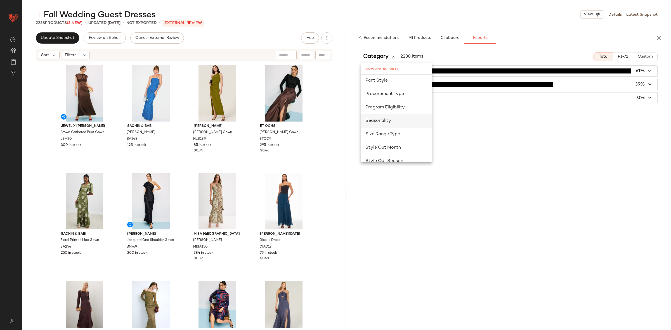
scroll to position [326, 0]
click at [386, 120] on span "Seasonality" at bounding box center [378, 120] width 26 height 5
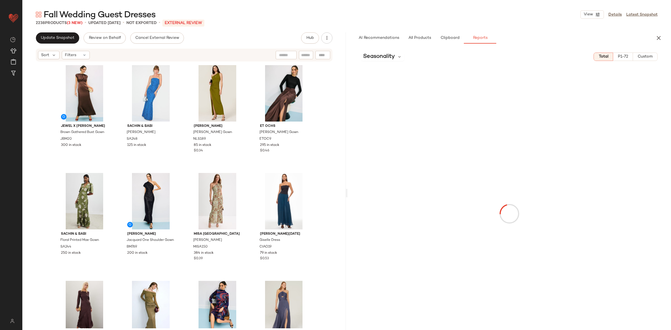
click at [638, 60] on button "Custom" at bounding box center [645, 57] width 25 height 8
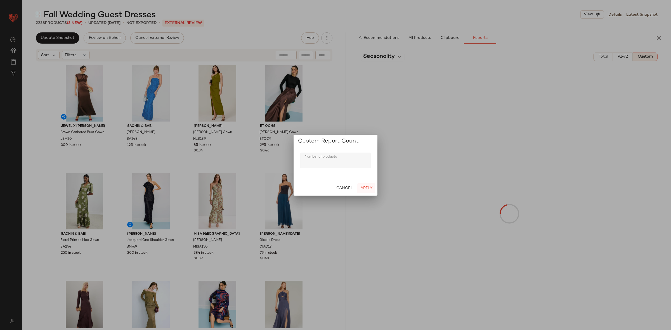
click at [365, 184] on button "Apply" at bounding box center [366, 188] width 18 height 10
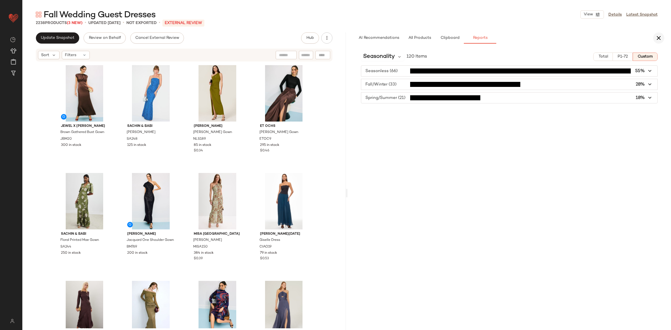
click at [657, 37] on icon "button" at bounding box center [658, 38] width 7 height 7
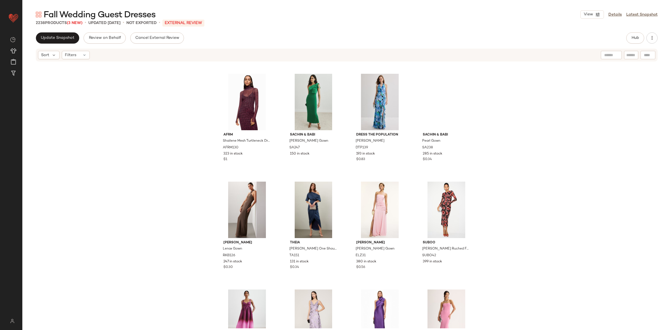
scroll to position [1183, 0]
click at [245, 207] on div "#49 View" at bounding box center [247, 210] width 56 height 56
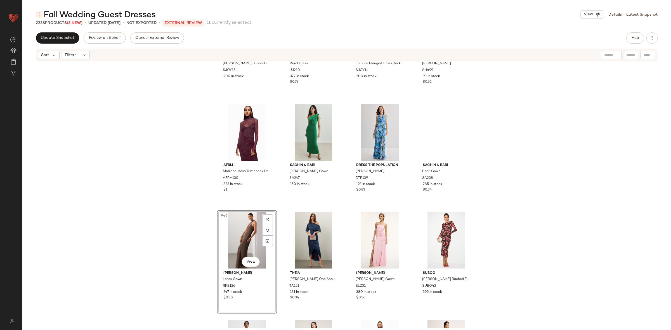
scroll to position [1170, 0]
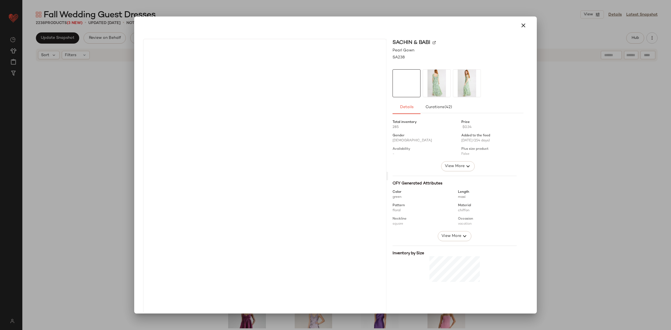
click at [578, 145] on div at bounding box center [335, 165] width 671 height 330
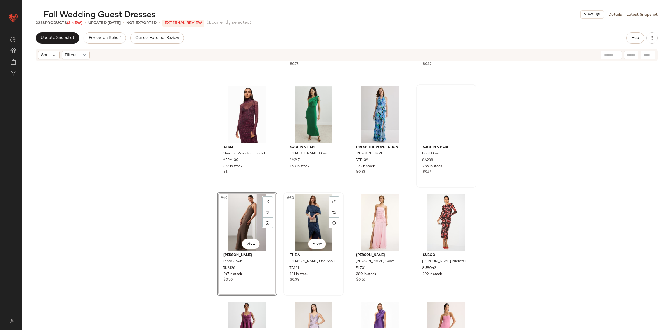
click at [314, 220] on div "#50 View" at bounding box center [313, 222] width 56 height 56
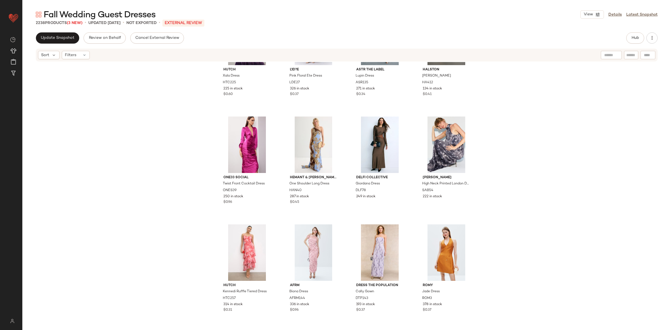
scroll to position [1625, 0]
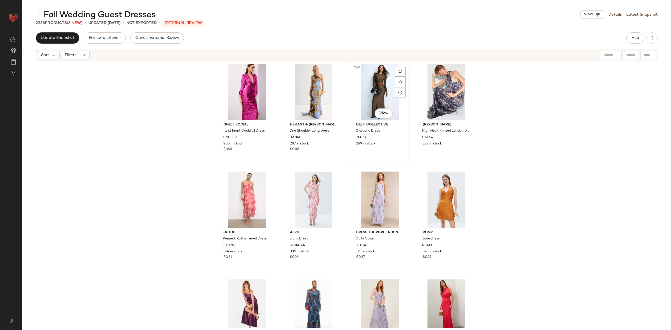
click at [372, 96] on div "#63 View" at bounding box center [380, 92] width 56 height 56
click at [435, 96] on div "#64 View" at bounding box center [446, 92] width 56 height 56
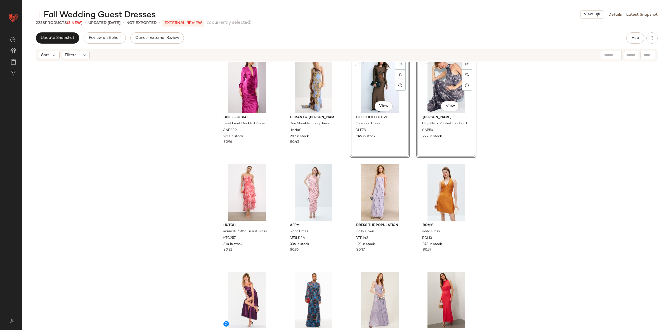
click at [521, 116] on div "Hutch Xala Dress HTC225 225 in stock $0.60 L'ID?E Pink Floral Ete Dress LDE27 3…" at bounding box center [346, 195] width 649 height 266
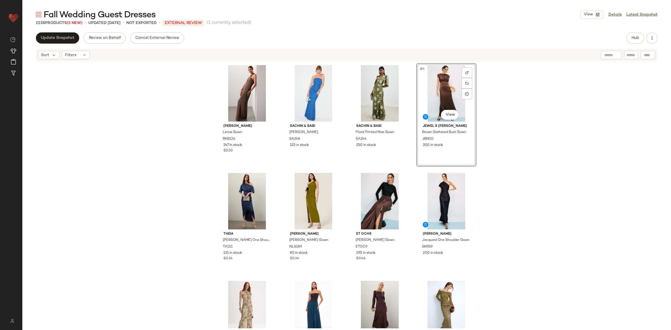
click at [507, 176] on div "Ronny Kobo Lenox Gown RKB126 247 in stock $0.30 Sachin & Babi Sophia Gown SA248…" at bounding box center [346, 195] width 649 height 266
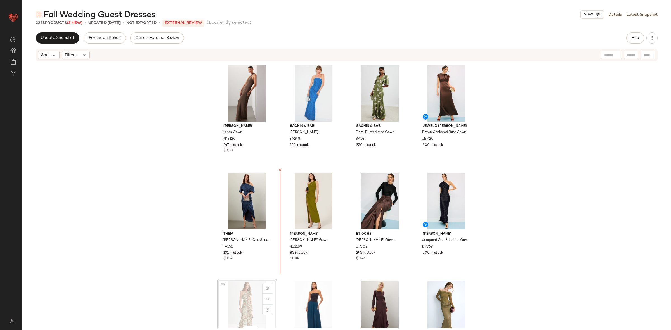
scroll to position [1, 0]
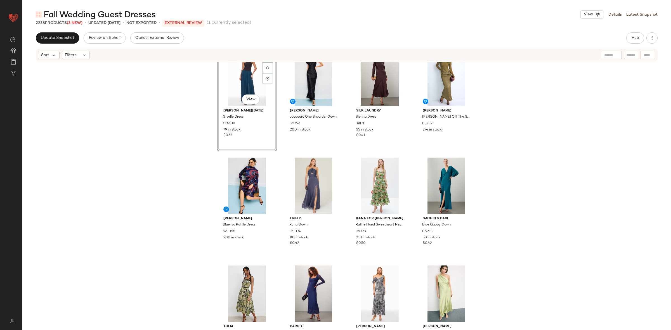
scroll to position [213, 0]
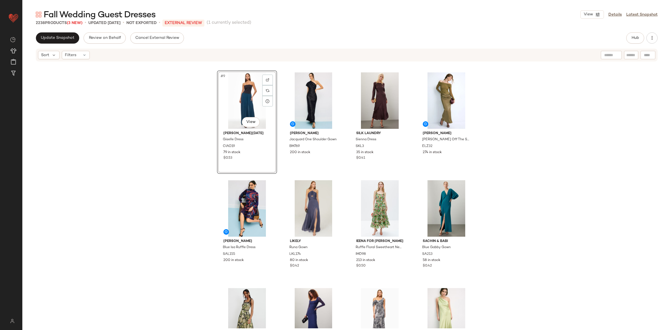
click at [345, 243] on div "#9 View Ciao Lucia Giselle Dress CIAO19 79 in stock $0.53 Badgley Mischka Jacqu…" at bounding box center [346, 195] width 649 height 266
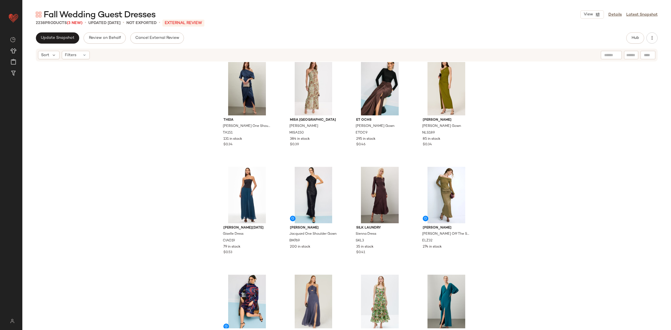
scroll to position [0, 0]
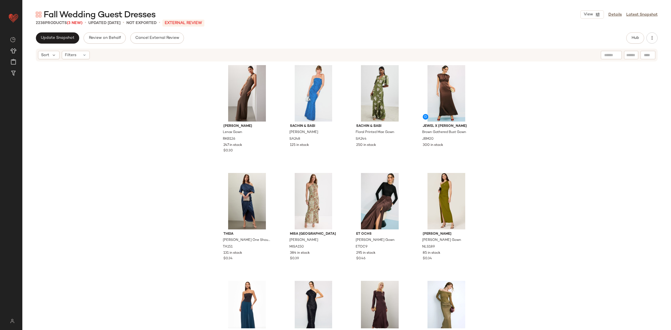
click at [53, 46] on div "Update Snapshot Review on Behalf Cancel External Review Hub Sort Filters Ronny …" at bounding box center [346, 192] width 649 height 321
click at [54, 38] on span "Update Snapshot" at bounding box center [58, 38] width 34 height 4
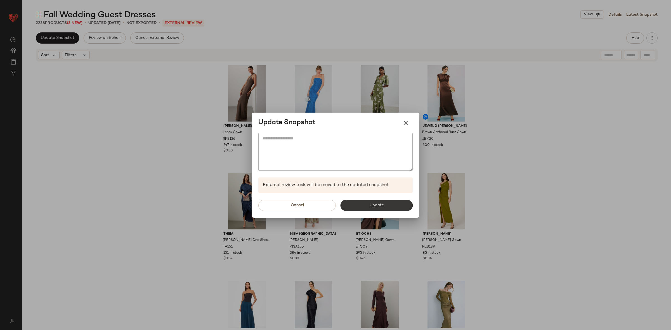
click at [381, 209] on button "Update" at bounding box center [376, 205] width 72 height 11
